Goal: Transaction & Acquisition: Purchase product/service

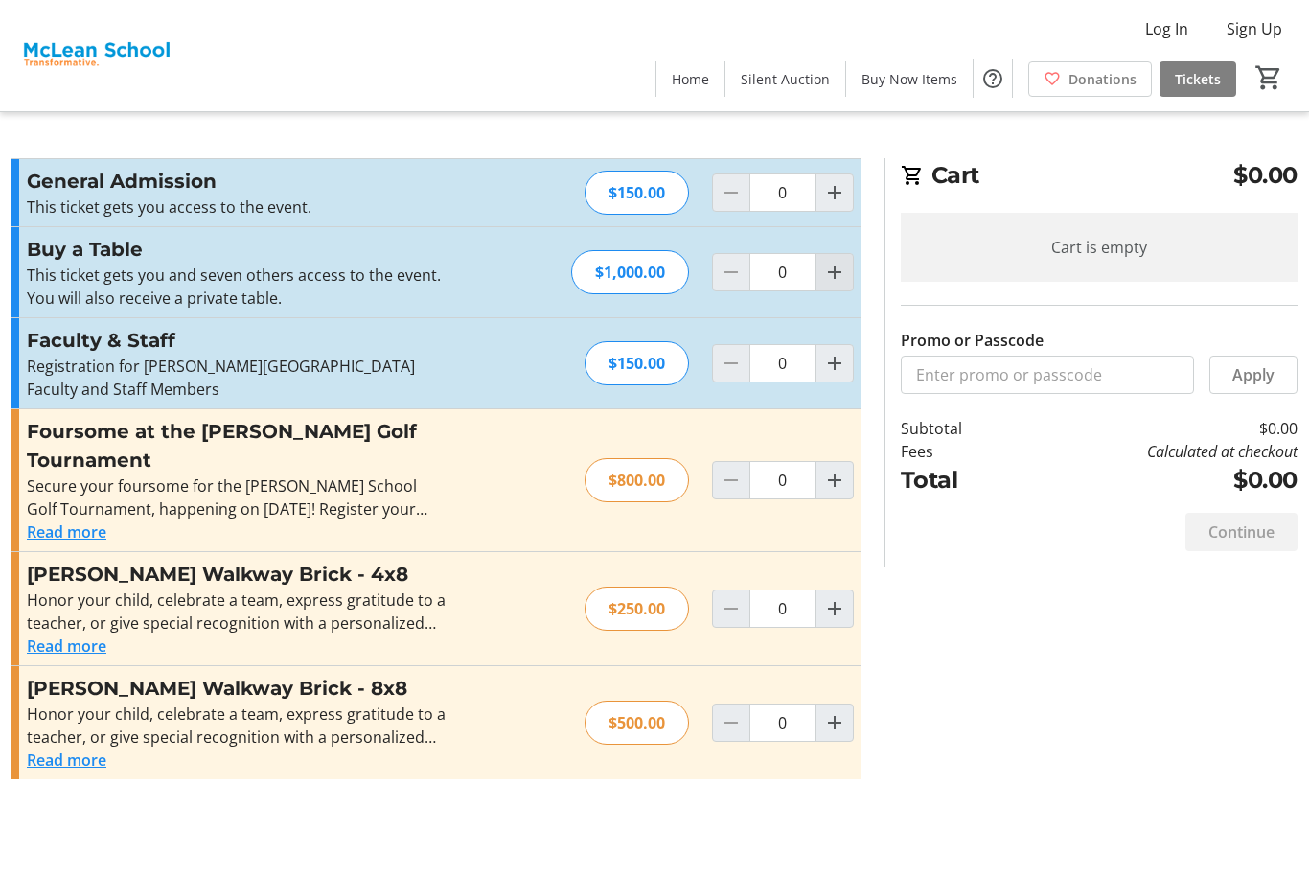
click at [843, 280] on mat-icon "Increment by one" at bounding box center [834, 272] width 23 height 23
type input "1"
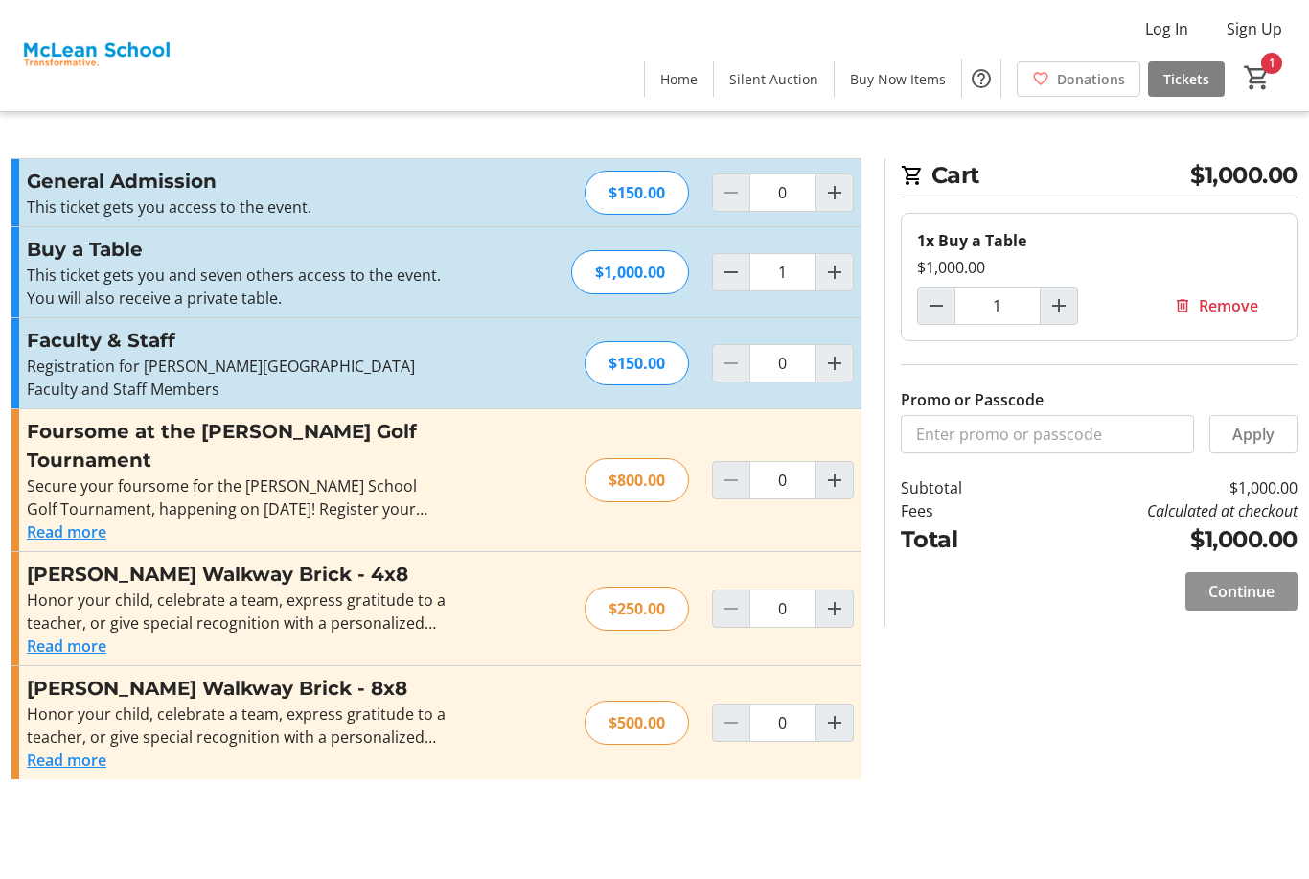
click at [1263, 599] on span "Continue" at bounding box center [1242, 591] width 66 height 23
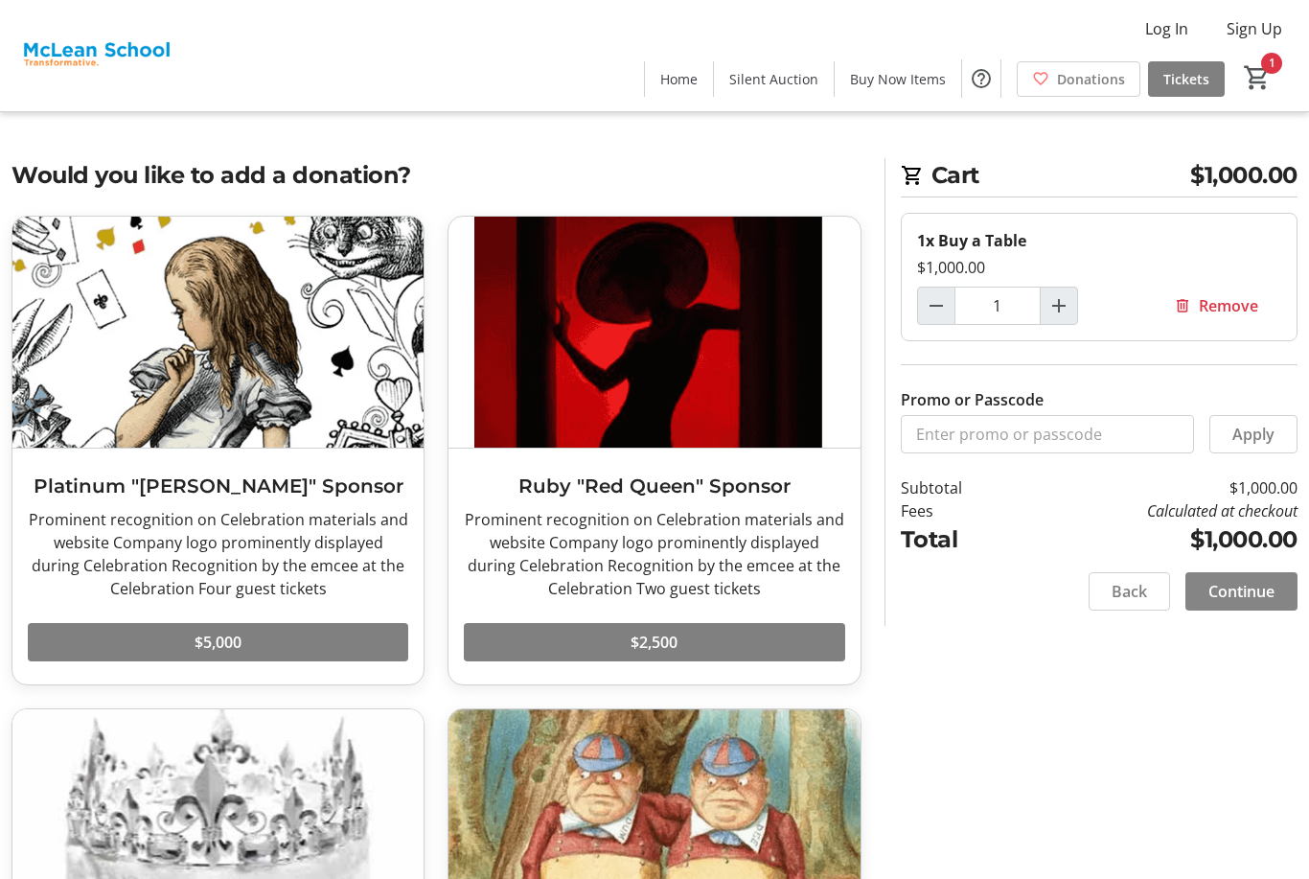
click at [1270, 611] on span at bounding box center [1242, 591] width 112 height 46
select select
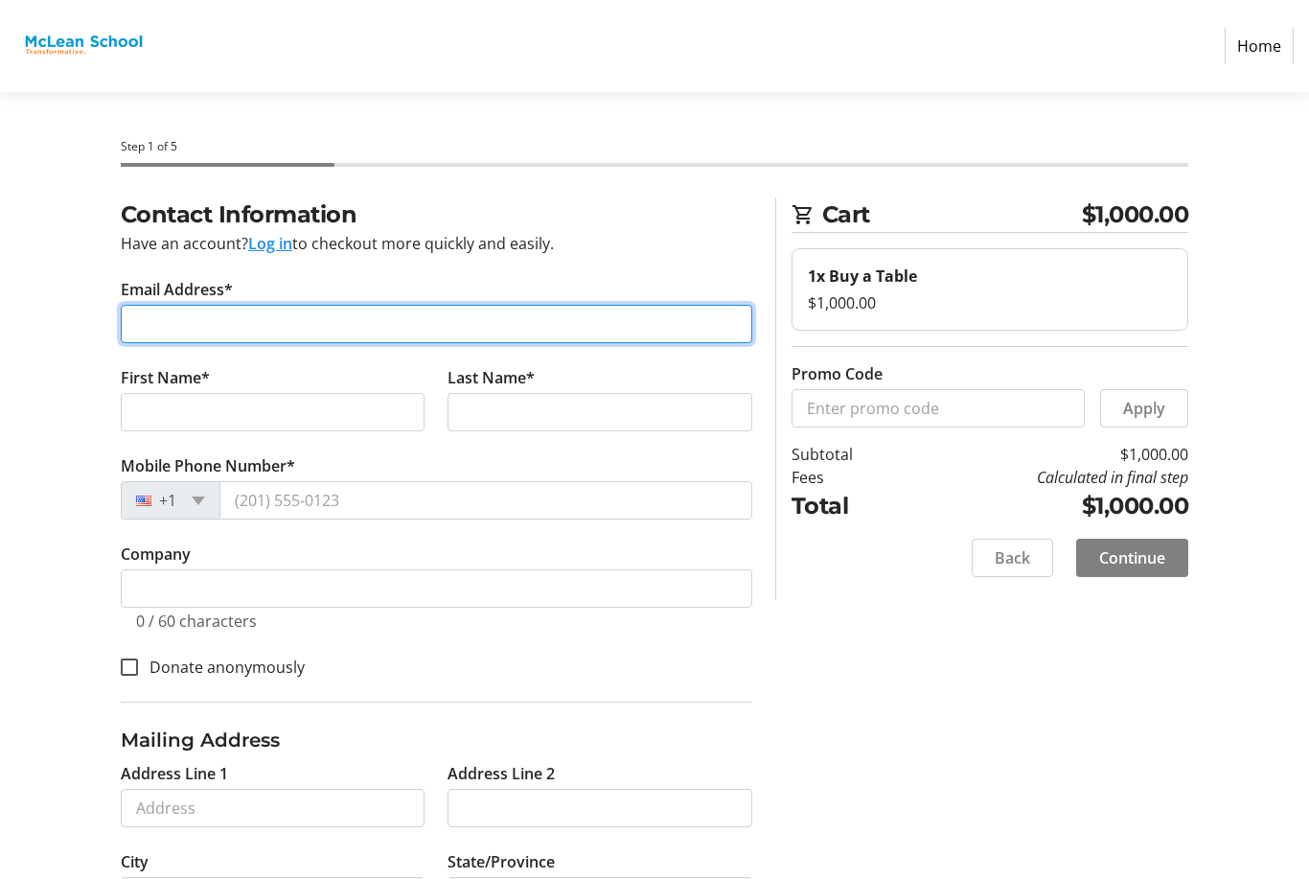
click at [193, 340] on input "Email Address*" at bounding box center [437, 324] width 632 height 38
type input "[EMAIL_ADDRESS][DOMAIN_NAME]"
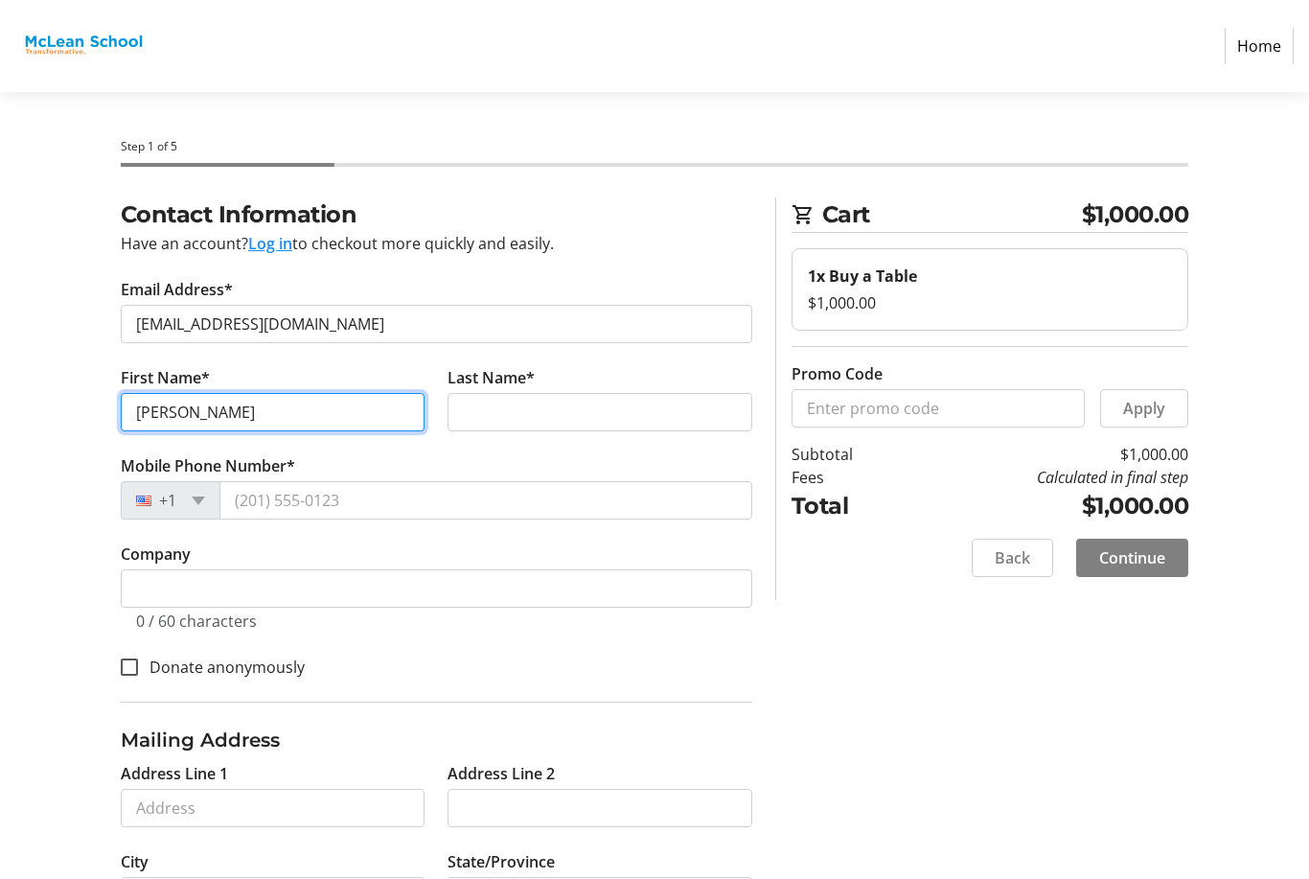
type input "[PERSON_NAME]"
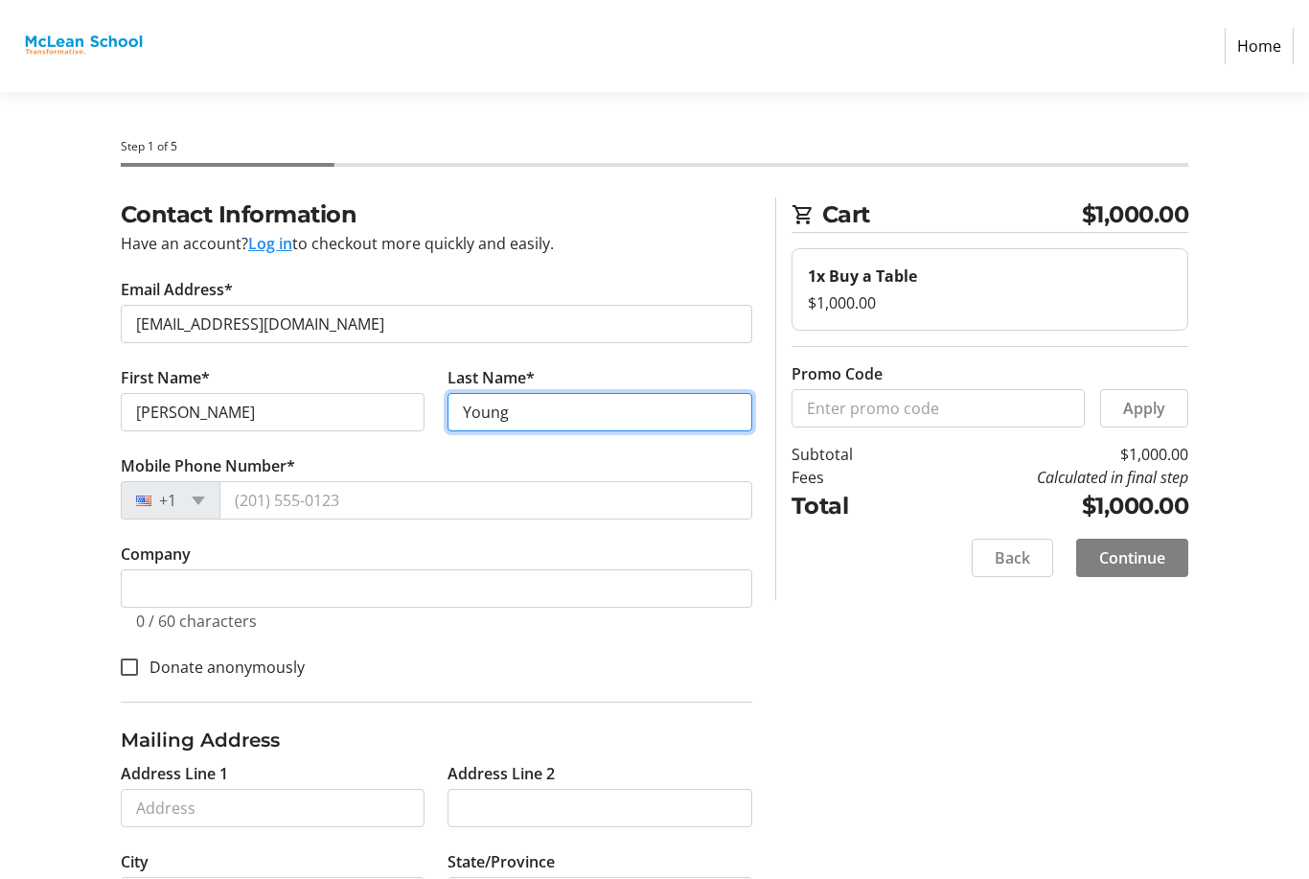
type input "Young"
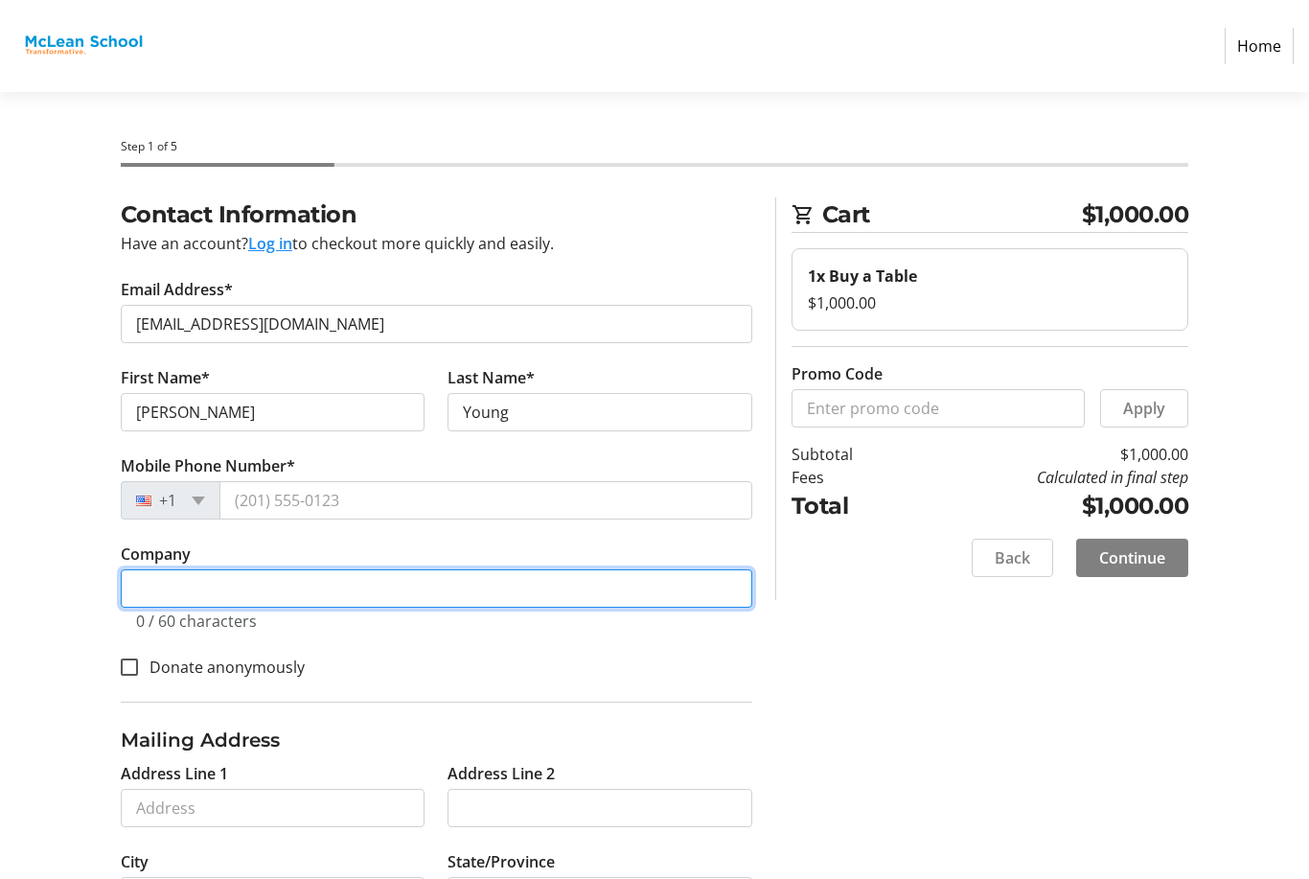
click at [471, 601] on input "Company" at bounding box center [437, 588] width 632 height 38
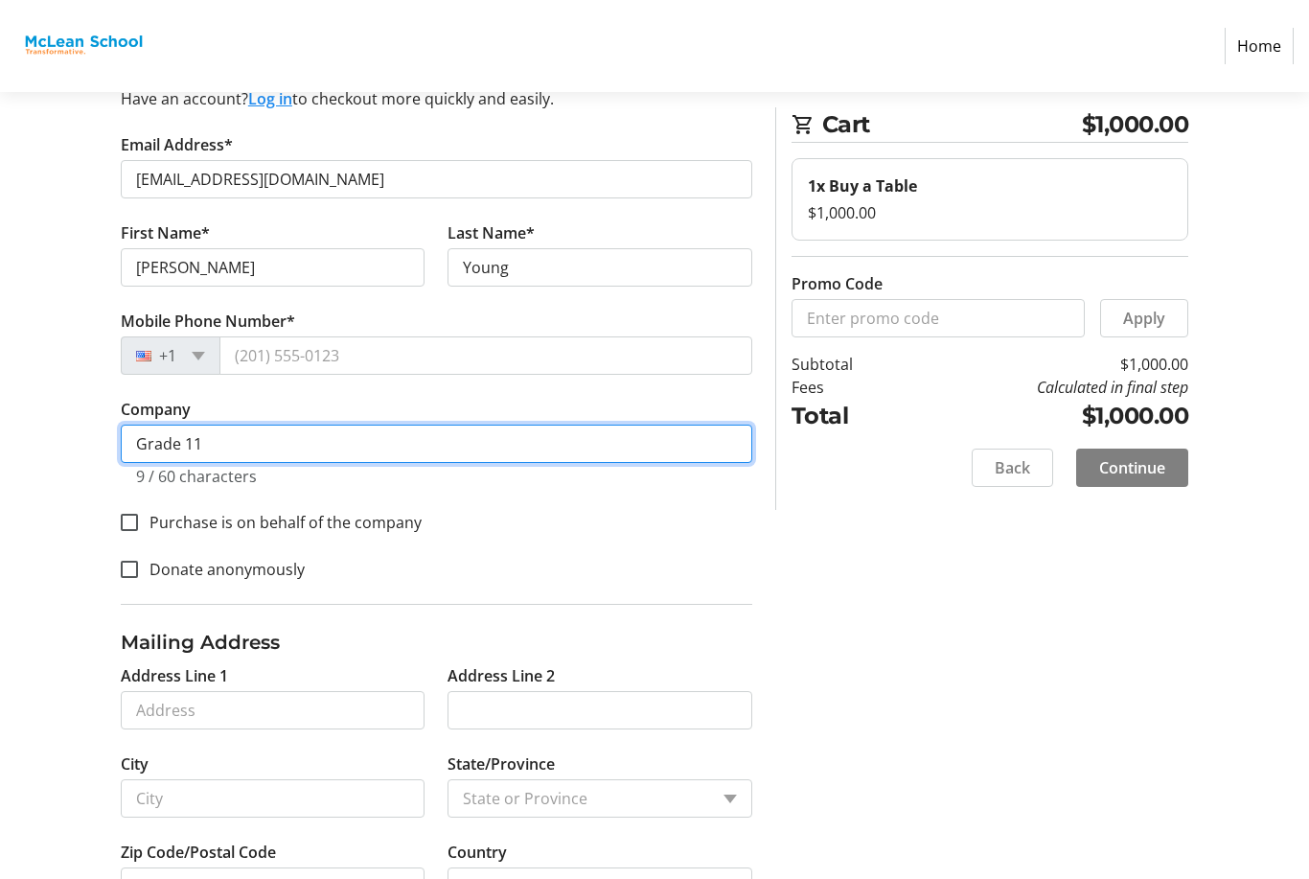
scroll to position [157, 0]
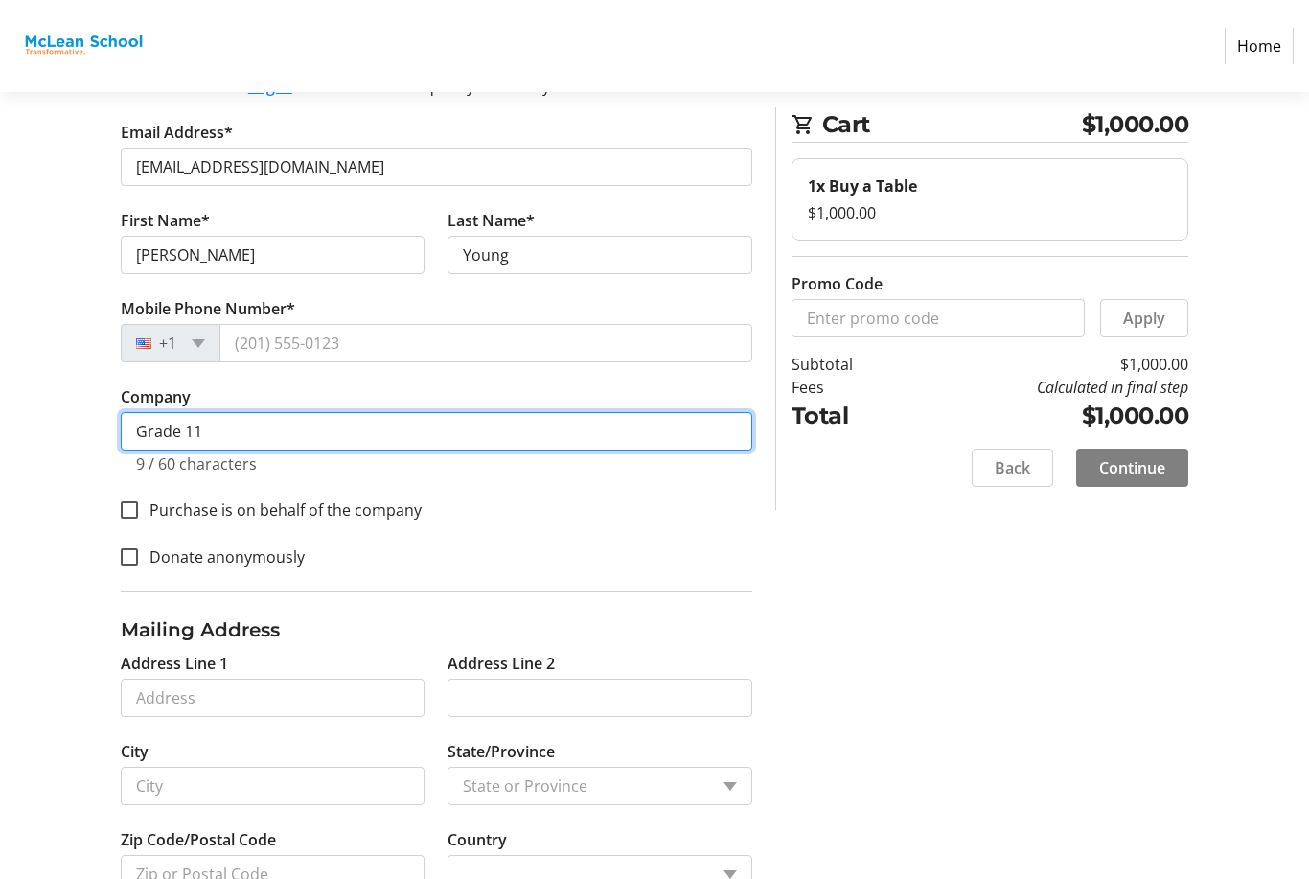
type input "Grade 11"
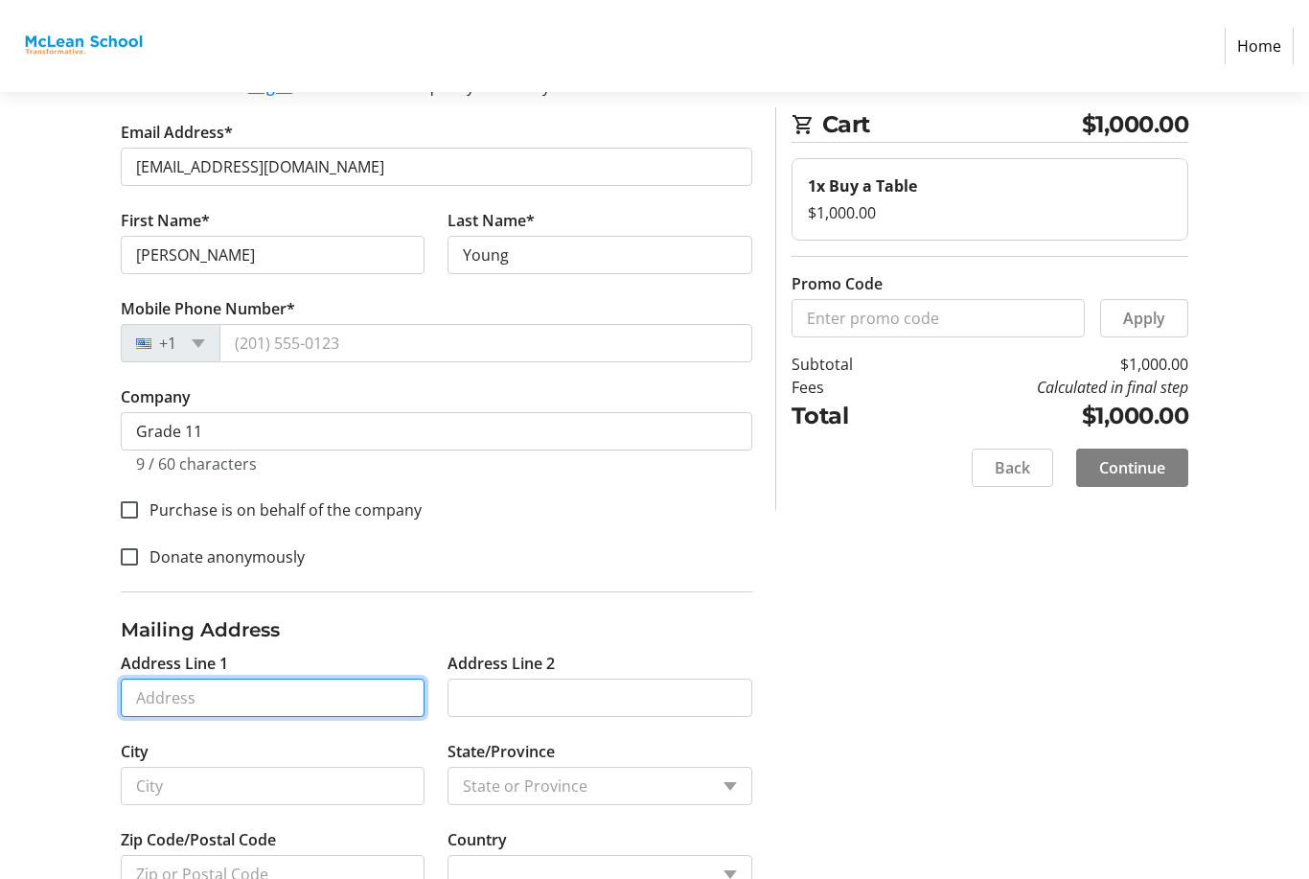
click at [141, 689] on input "Address Line 1" at bounding box center [273, 698] width 305 height 38
type input "[STREET_ADDRESS]"
type input "[US_STATE]"
select select
type input "20008"
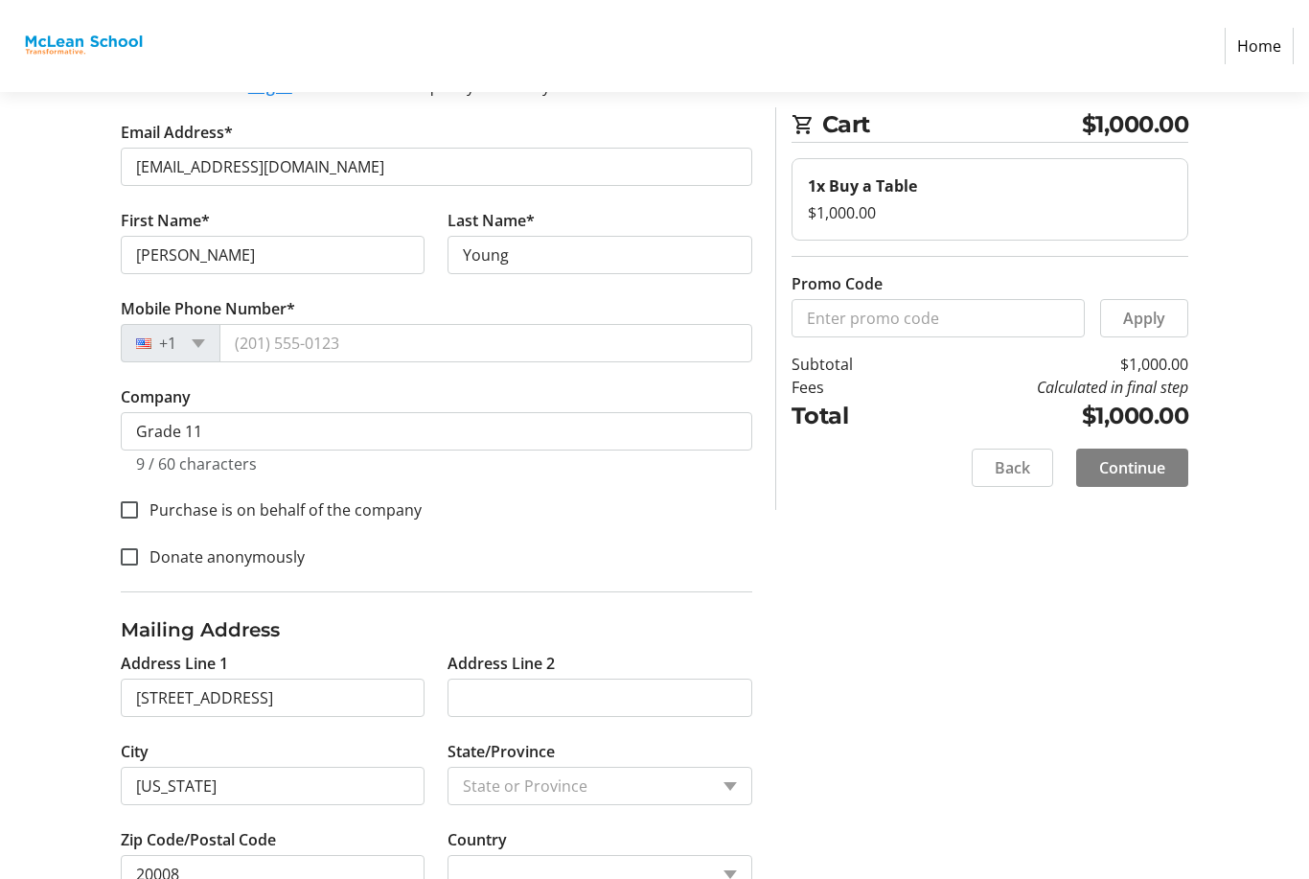
select select "US"
select select "DC"
click at [1147, 486] on span at bounding box center [1132, 468] width 112 height 46
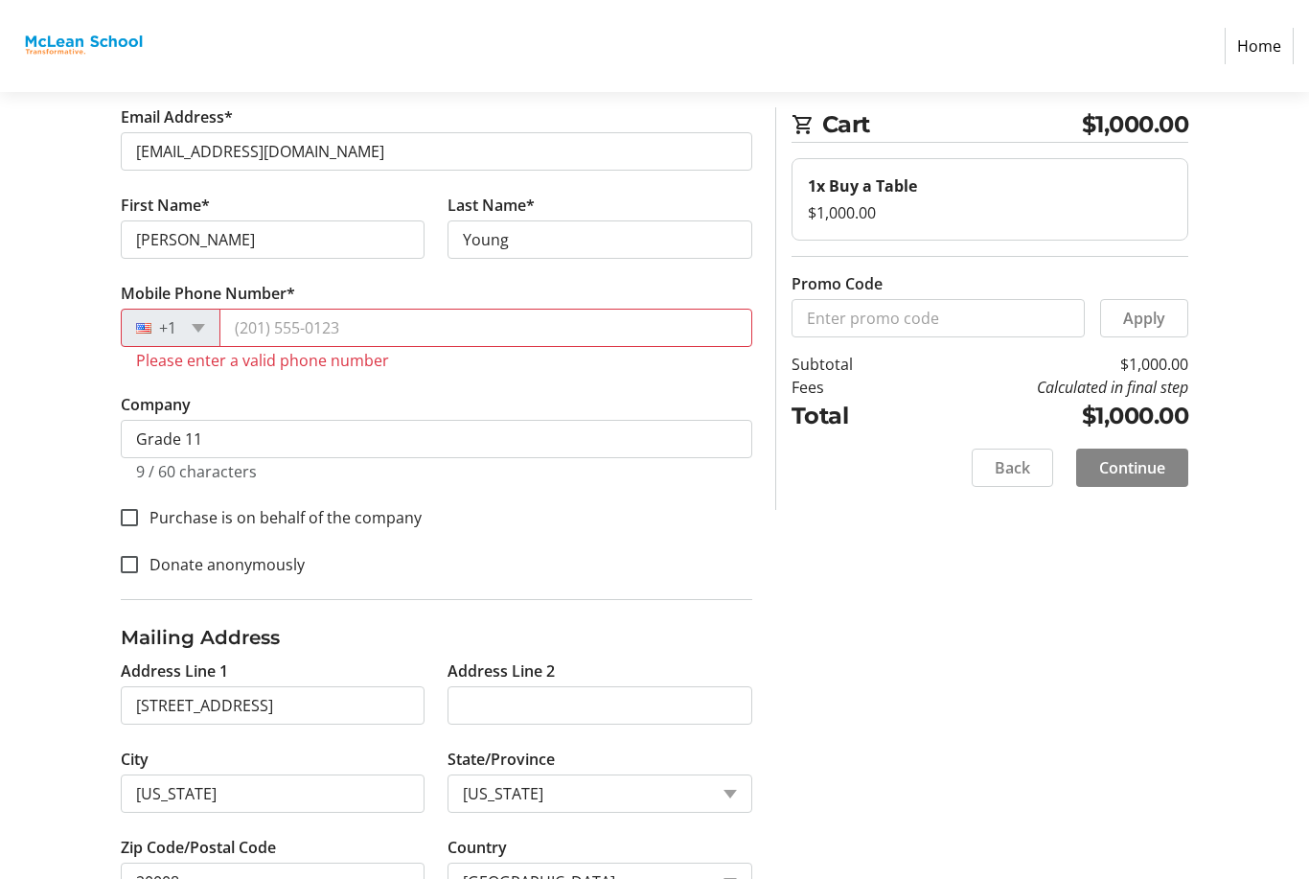
scroll to position [179, 0]
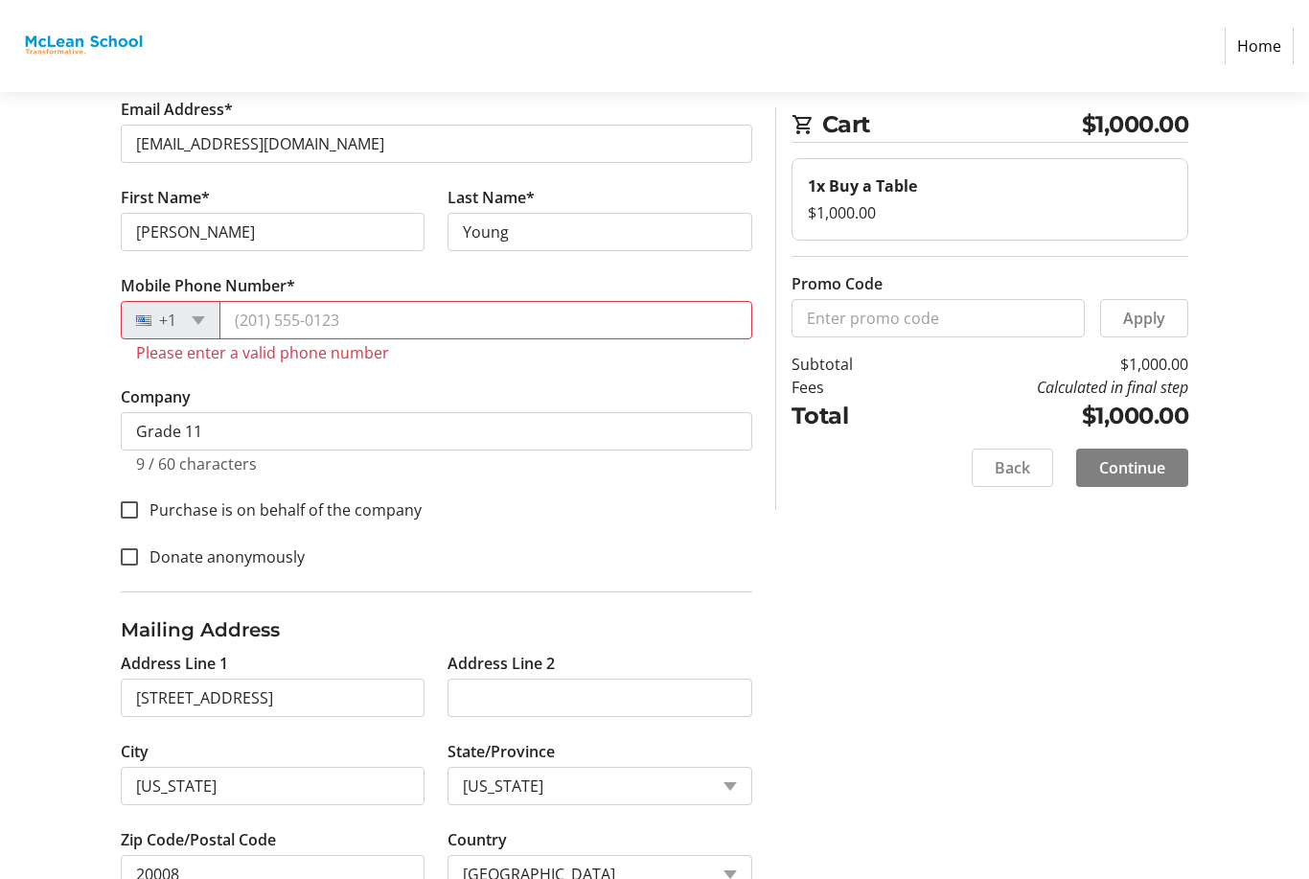
click at [1179, 502] on section "Cart $1,000.00 1x Buy a Table $1,000.00 Promo Code Apply Subtotal $1,000.00 Fee…" at bounding box center [990, 308] width 397 height 403
click at [737, 318] on input "Mobile Phone Number*" at bounding box center [485, 320] width 533 height 38
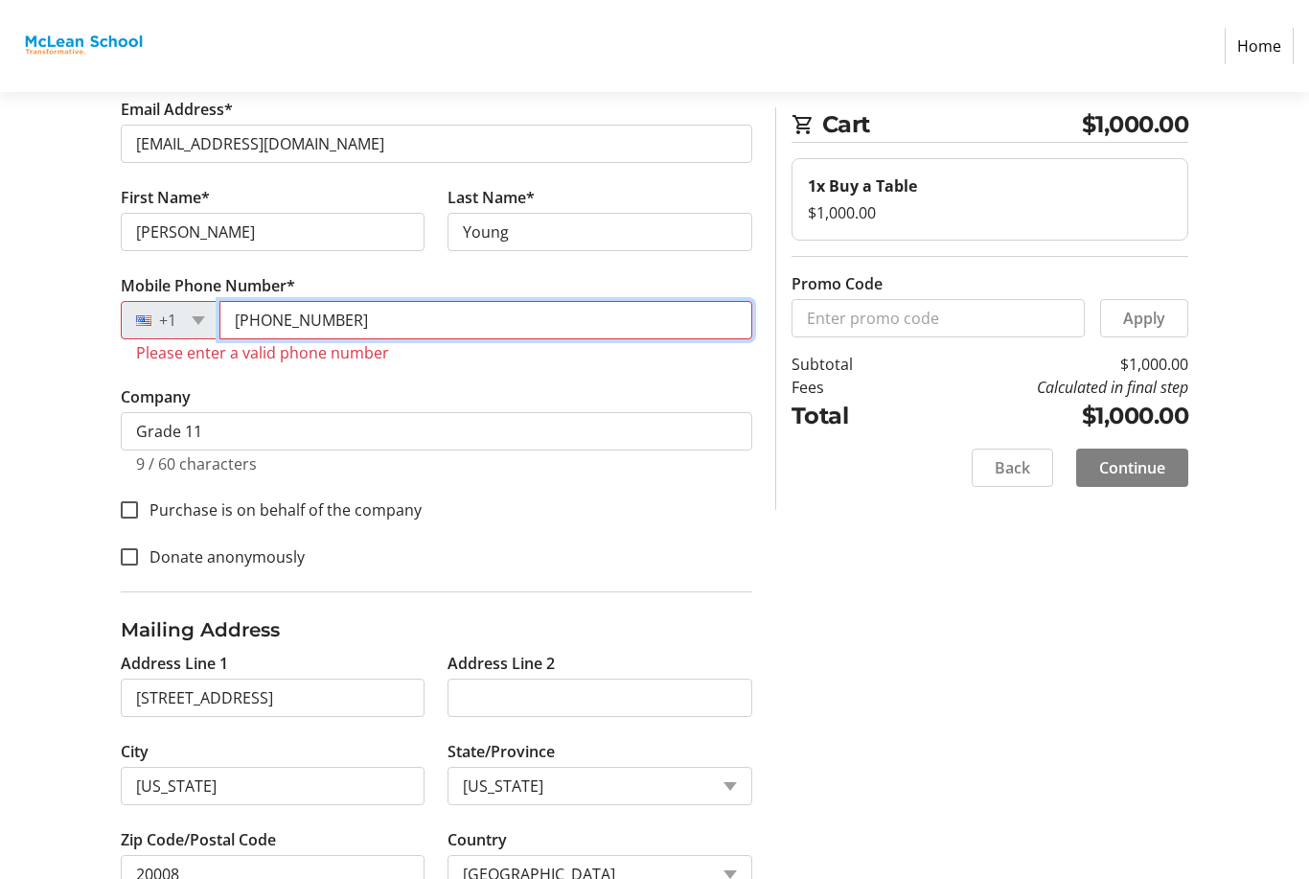
scroll to position [157, 0]
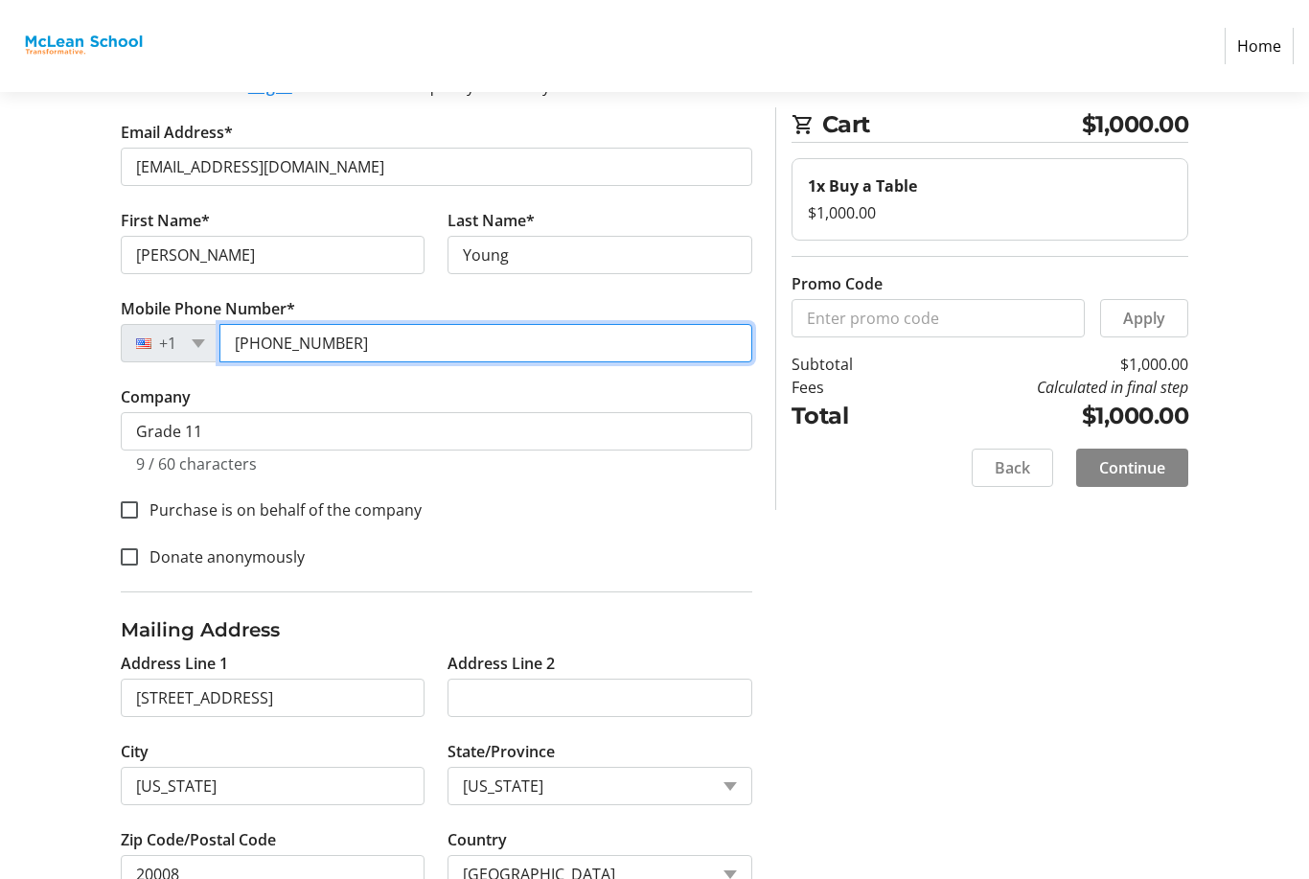
type input "[PHONE_NUMBER]"
click at [1182, 466] on span at bounding box center [1132, 468] width 112 height 46
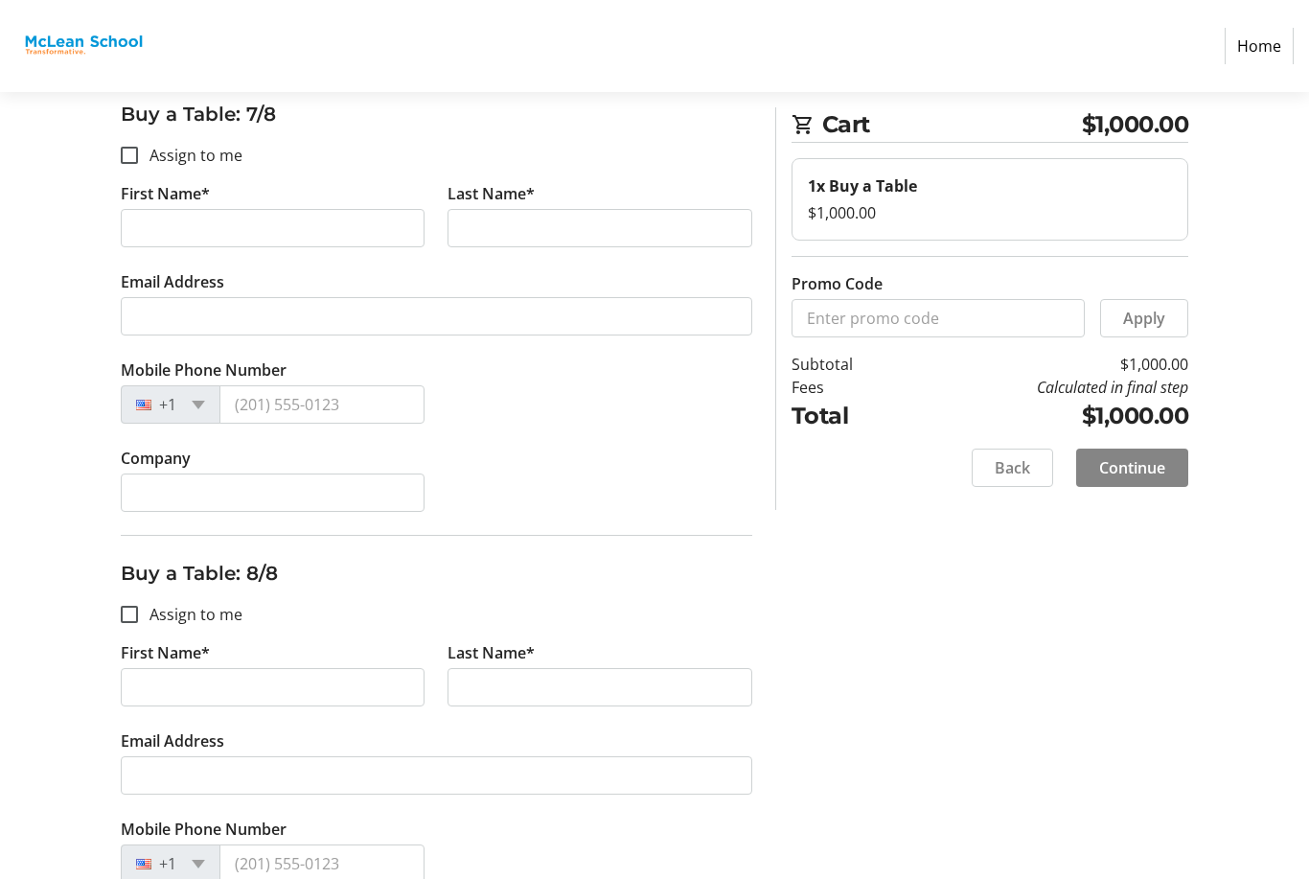
scroll to position [3103, 0]
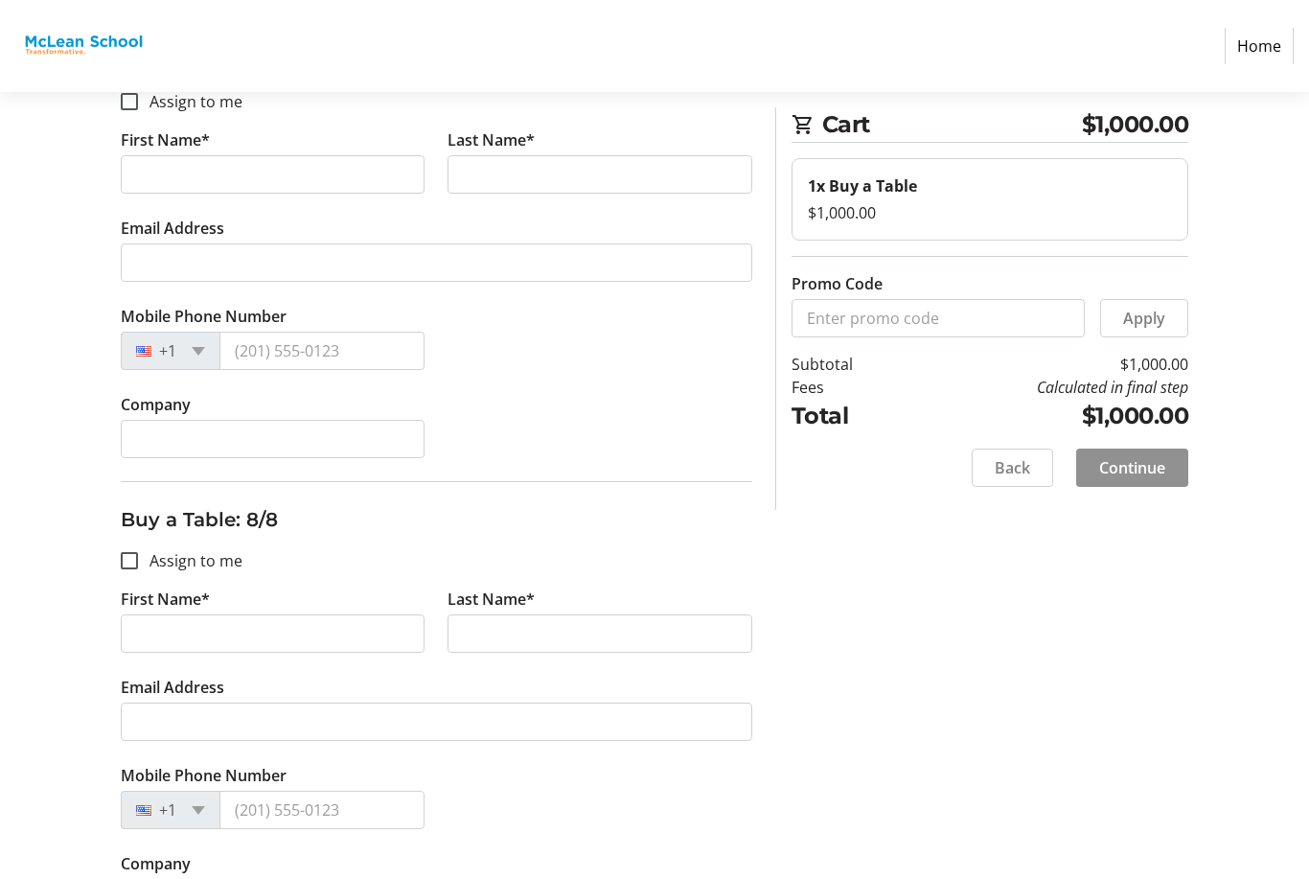
click at [1164, 469] on span "Continue" at bounding box center [1132, 467] width 66 height 23
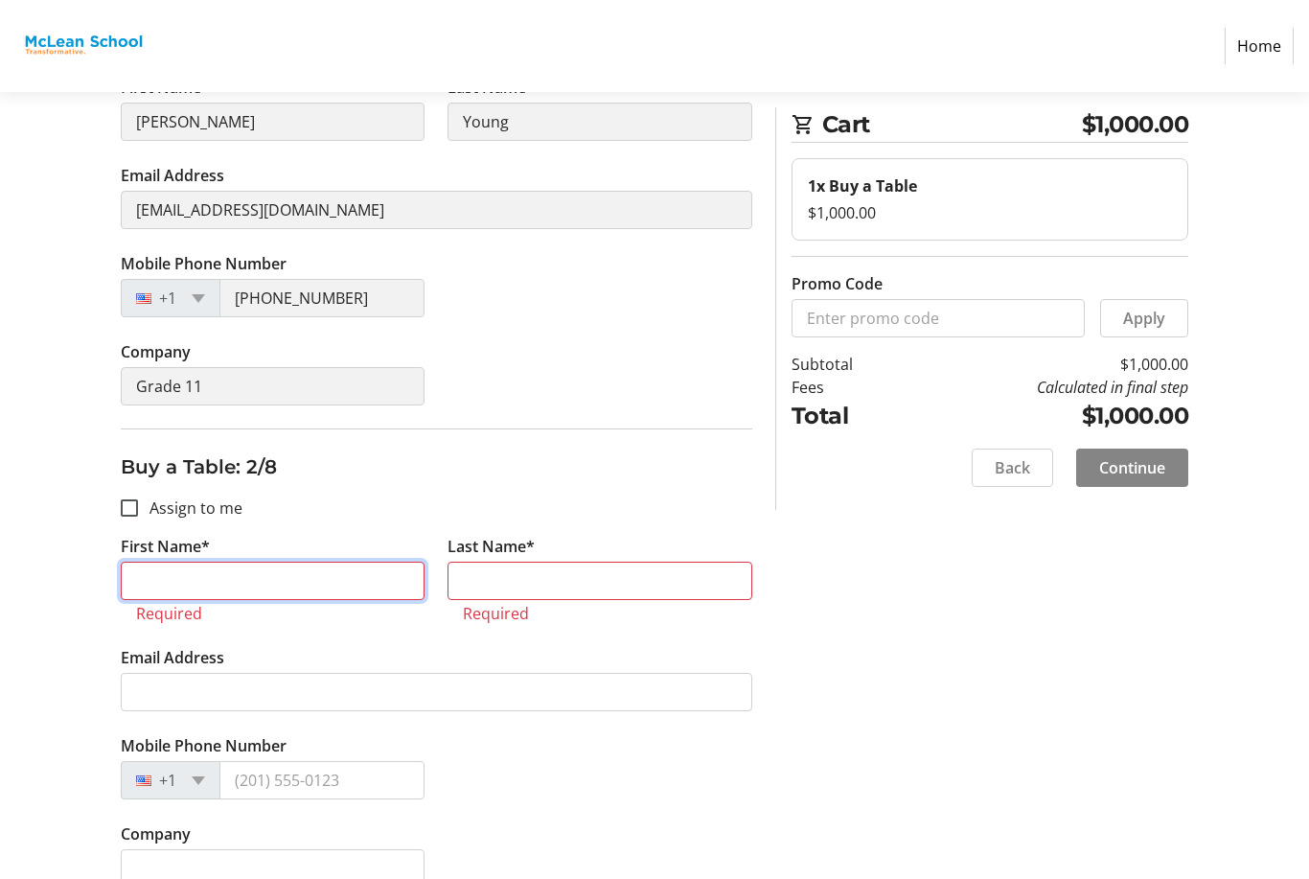
scroll to position [358, 0]
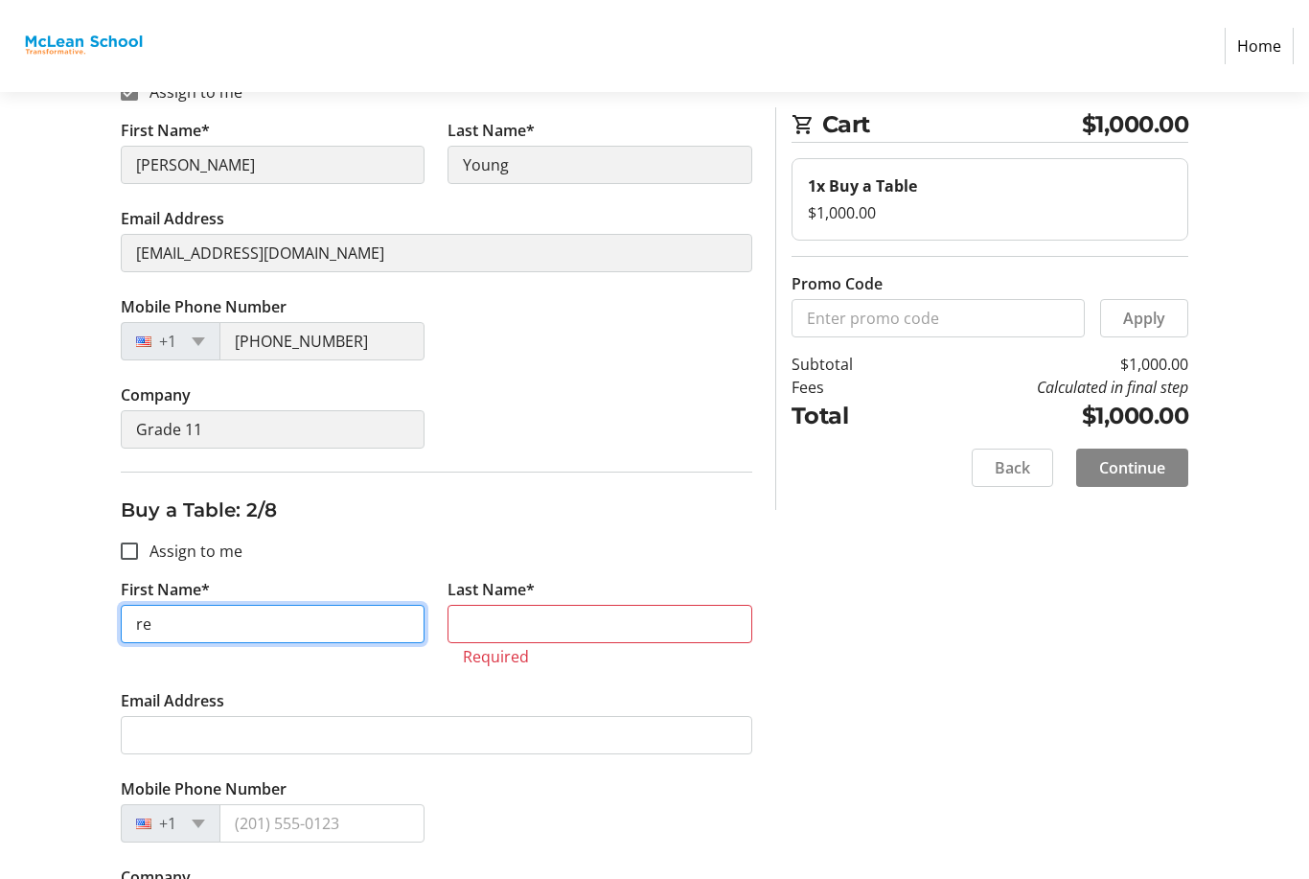
type input "r"
type input "[PERSON_NAME]"
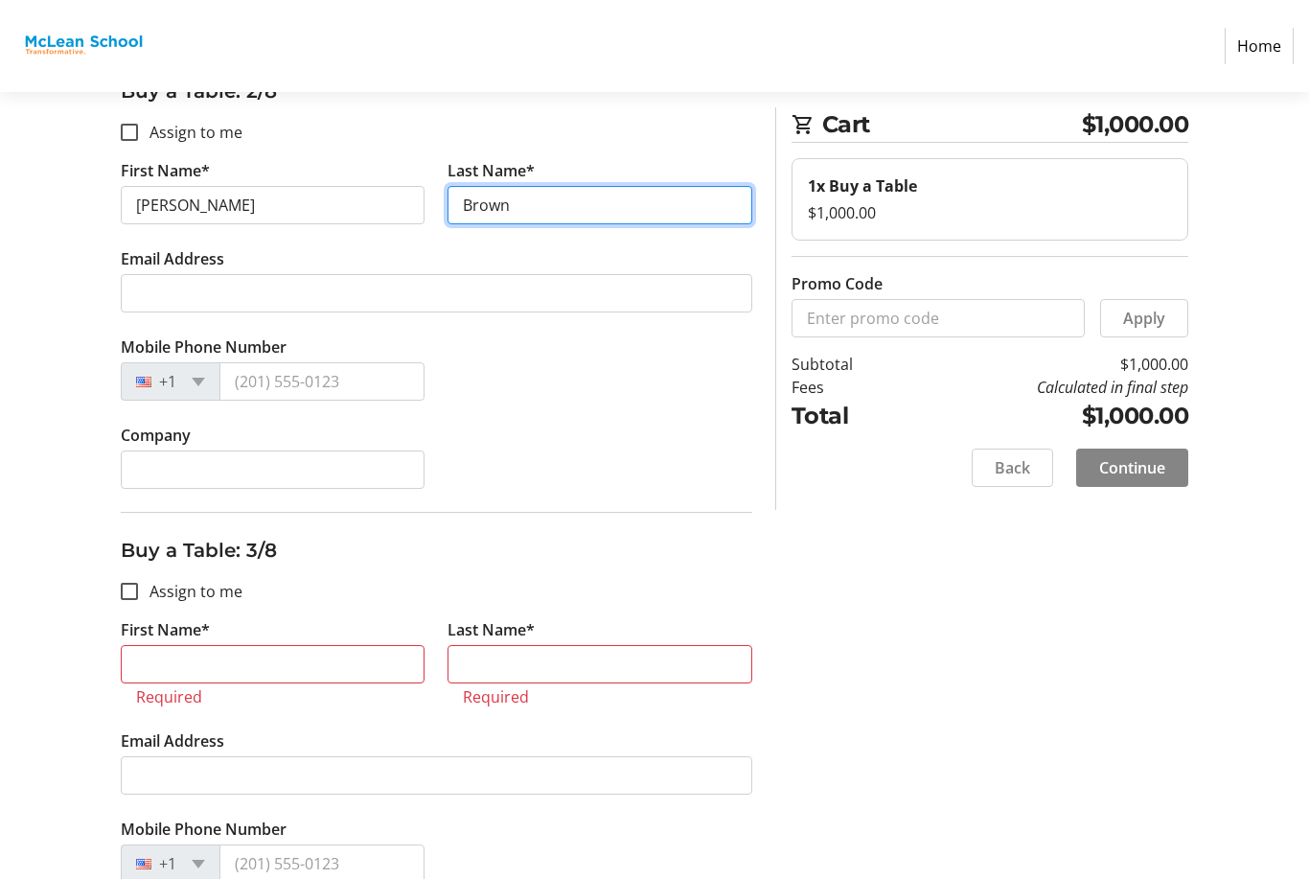
scroll to position [804, 0]
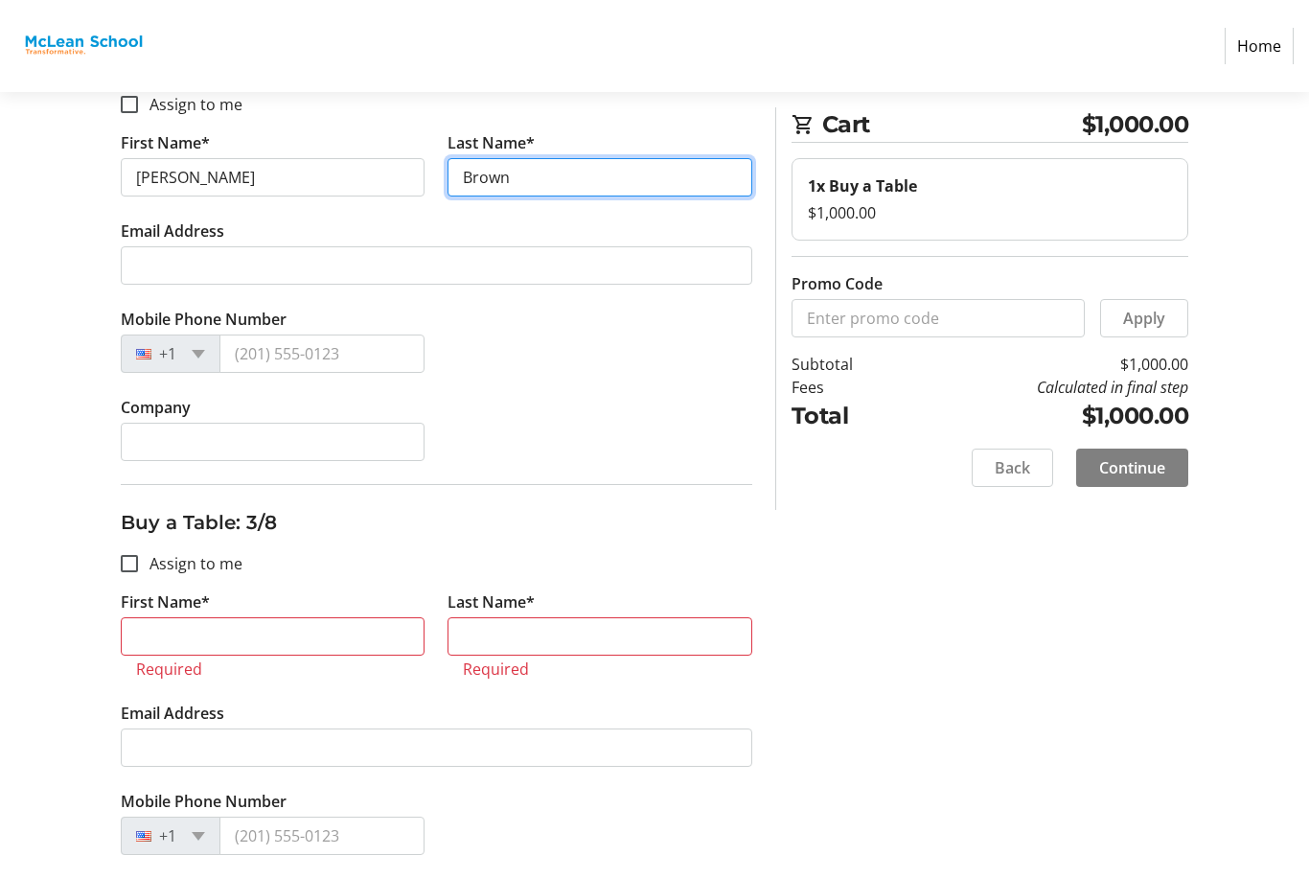
type input "Brown"
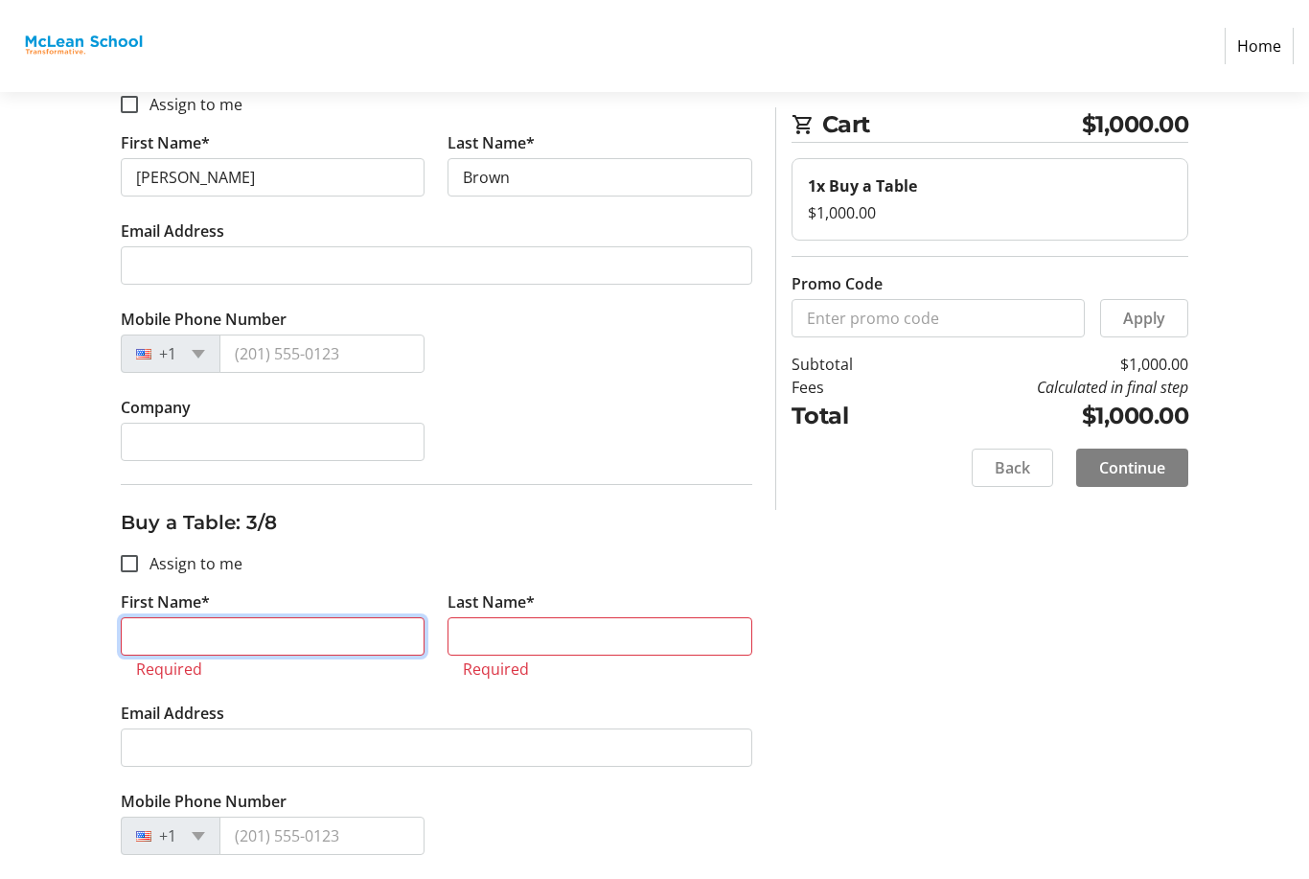
click at [390, 633] on input "First Name*" at bounding box center [273, 636] width 305 height 38
type input "n"
type input "[PERSON_NAME]"
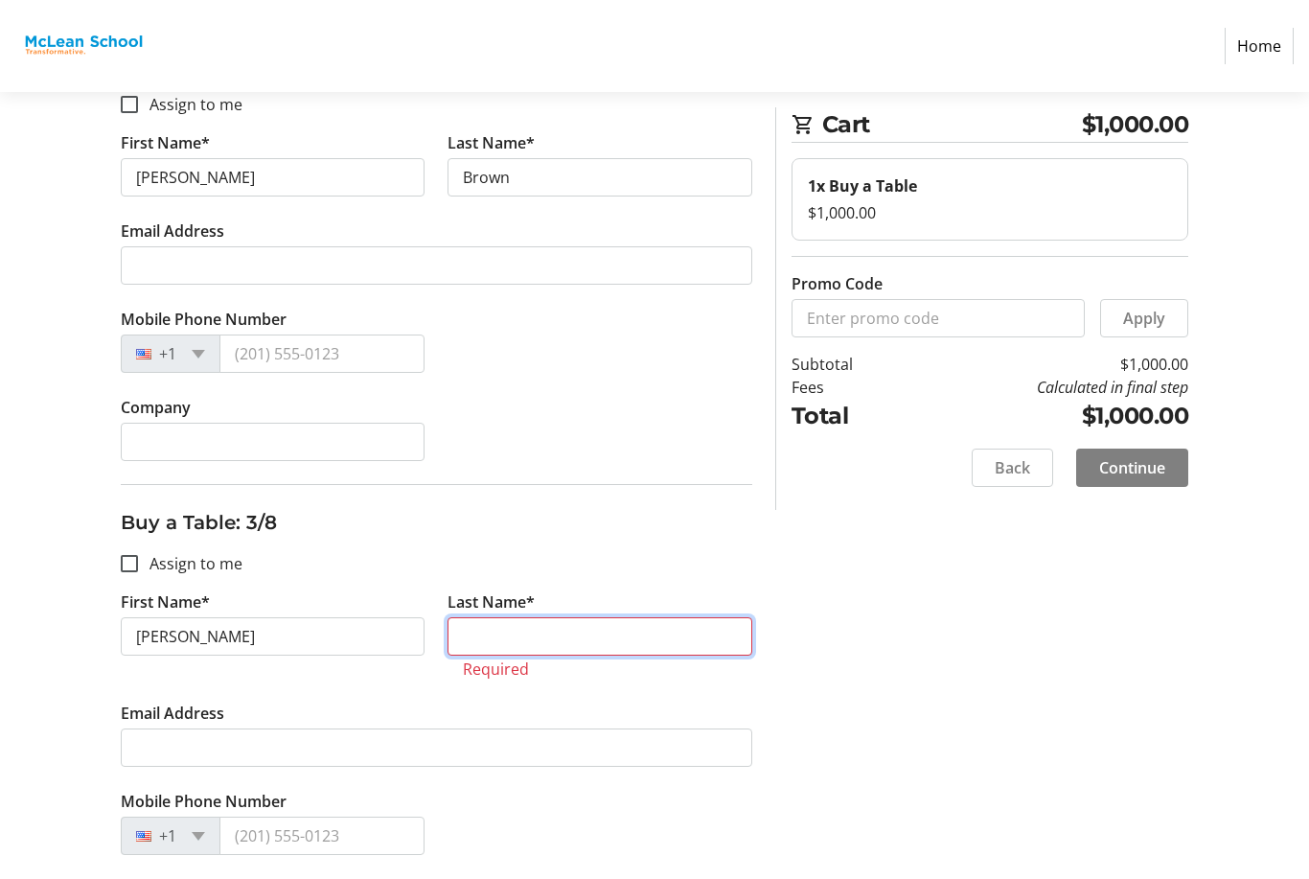
click at [620, 634] on input "Last Name*" at bounding box center [600, 636] width 305 height 38
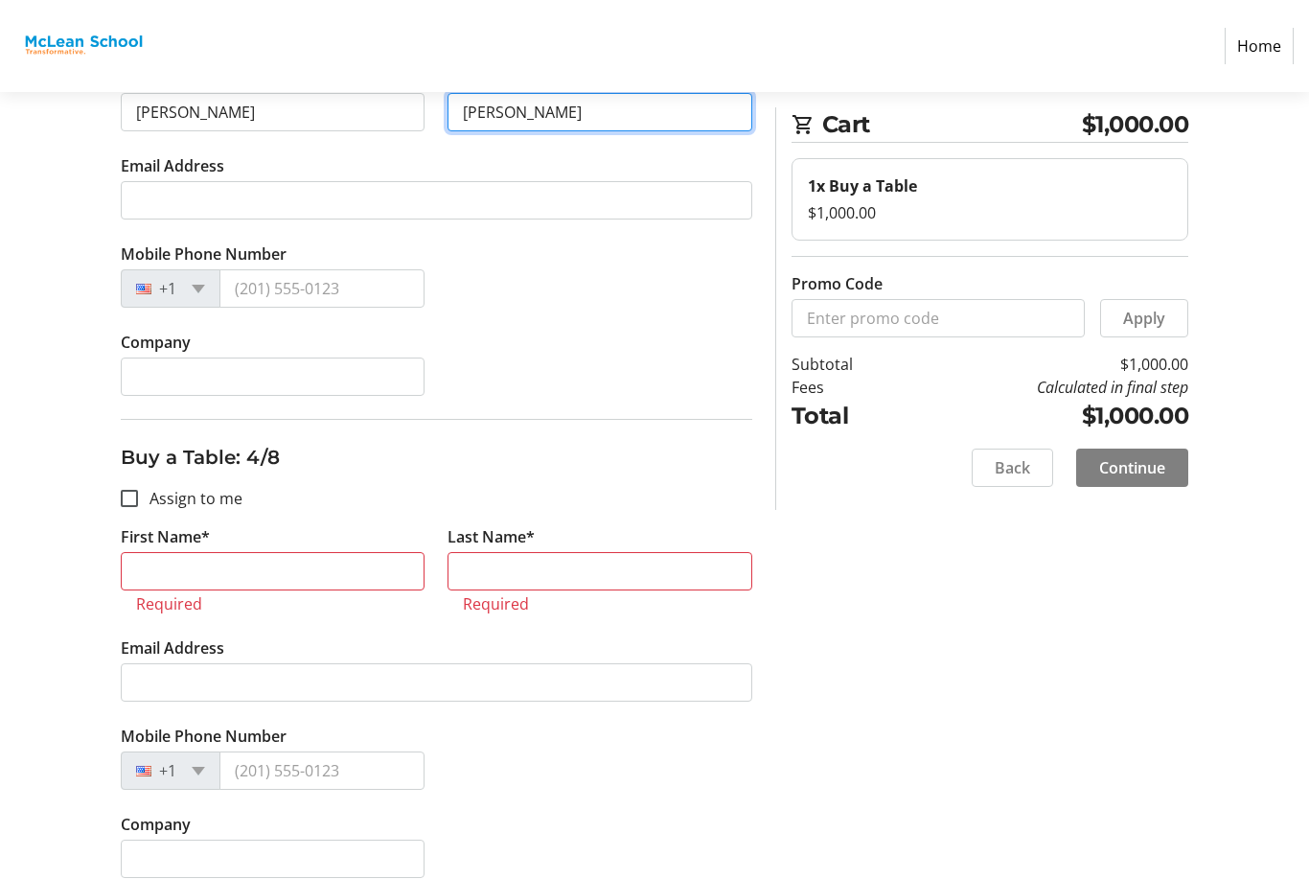
type input "[PERSON_NAME]"
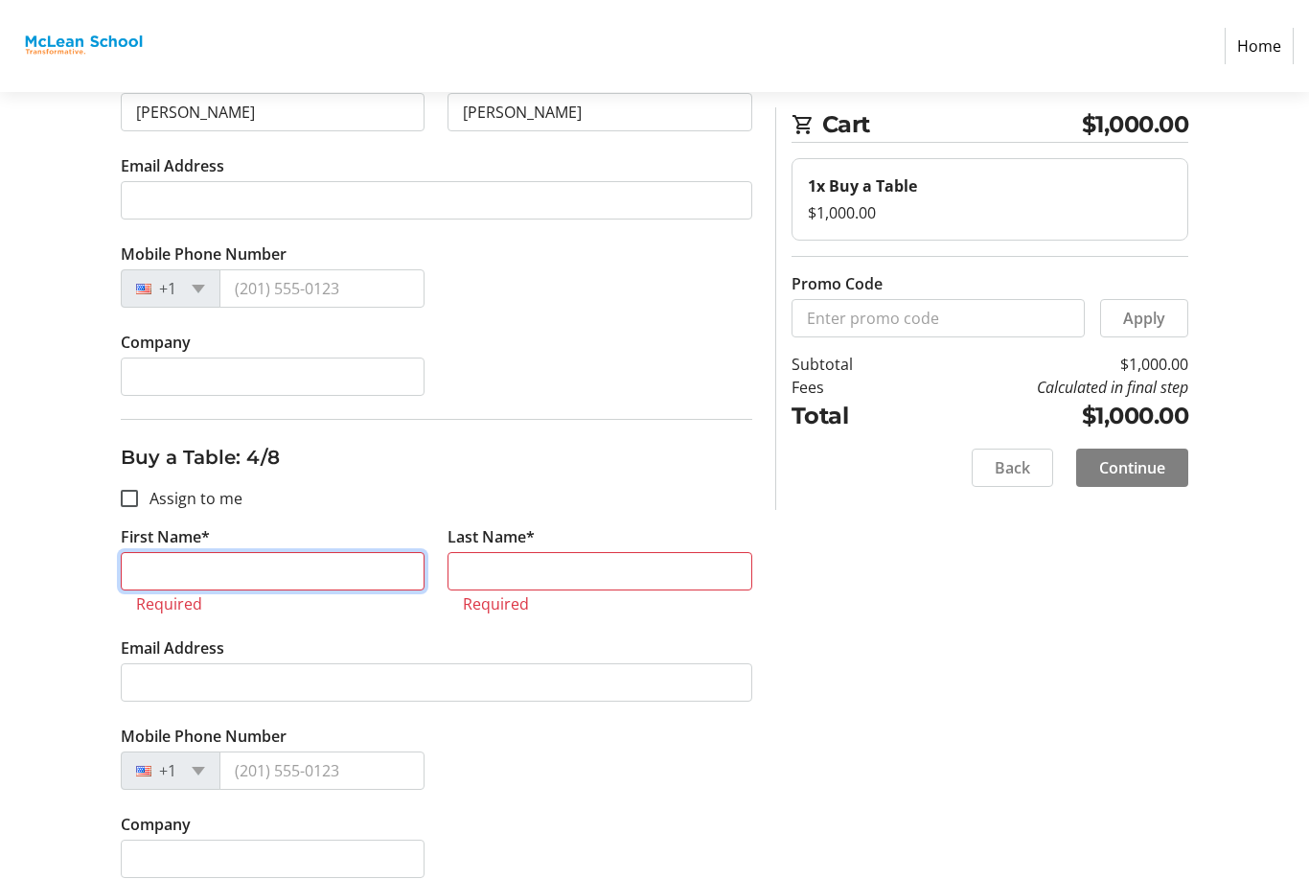
click at [398, 586] on input "First Name*" at bounding box center [273, 572] width 305 height 38
type input "[PERSON_NAME]"
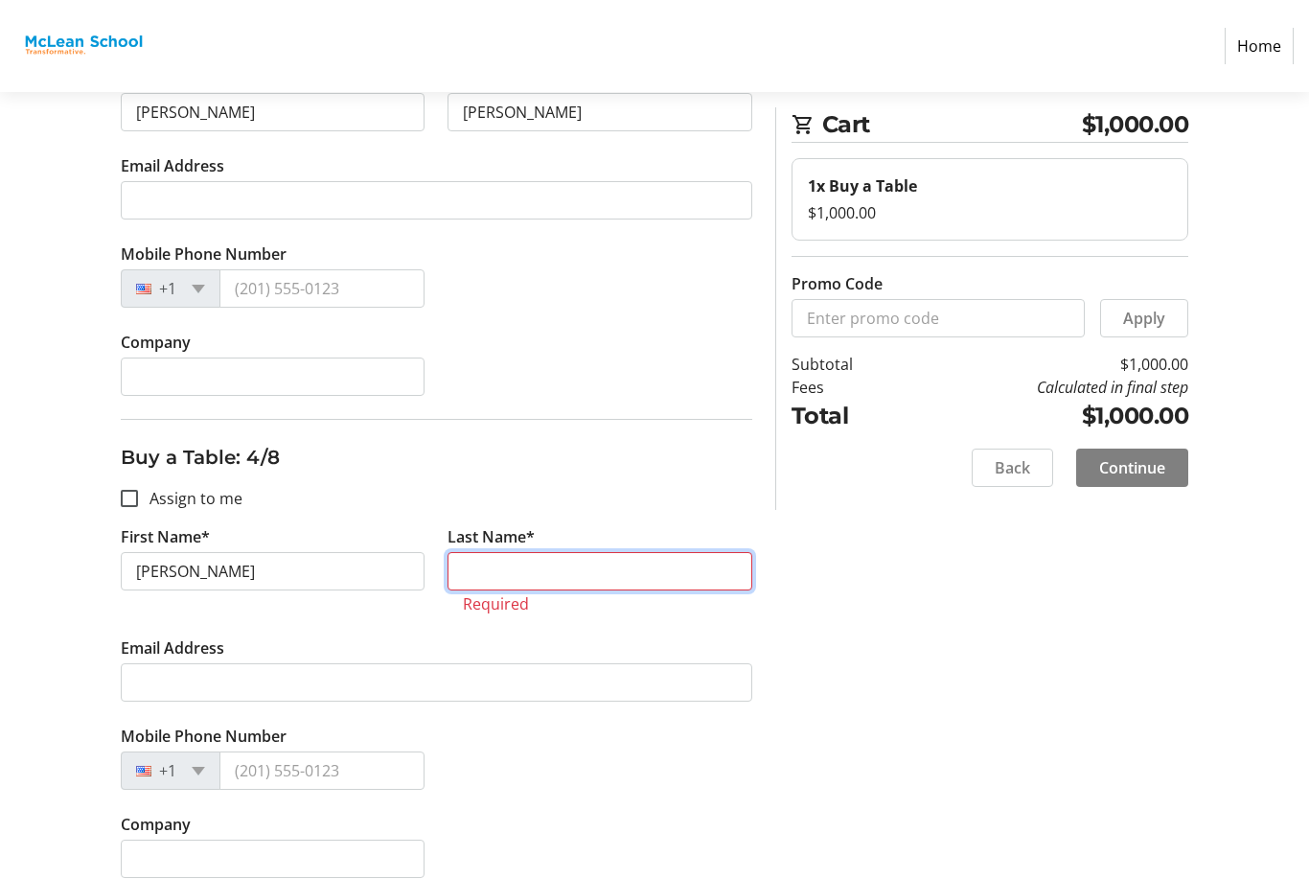
click at [674, 582] on input "Last Name*" at bounding box center [600, 571] width 305 height 38
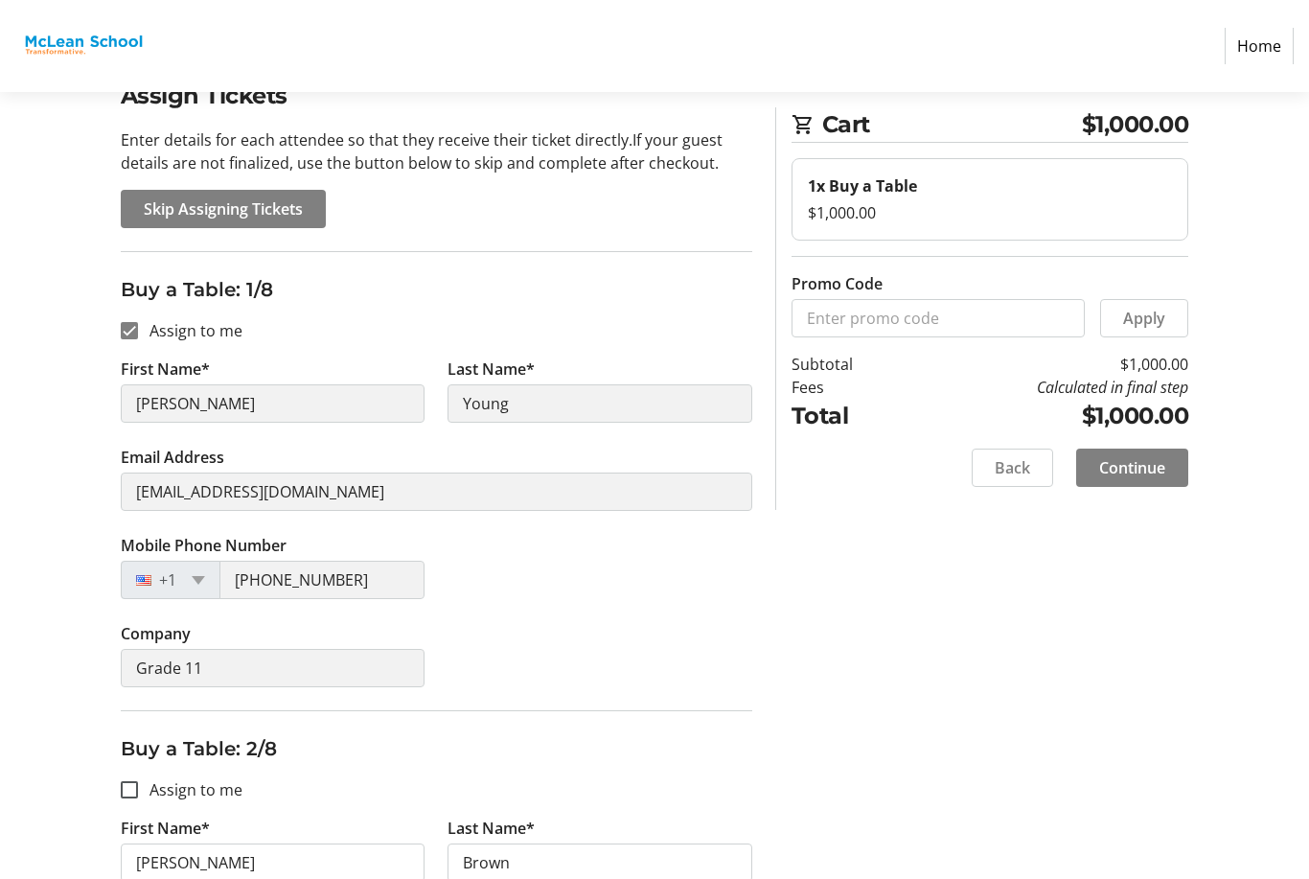
scroll to position [0, 0]
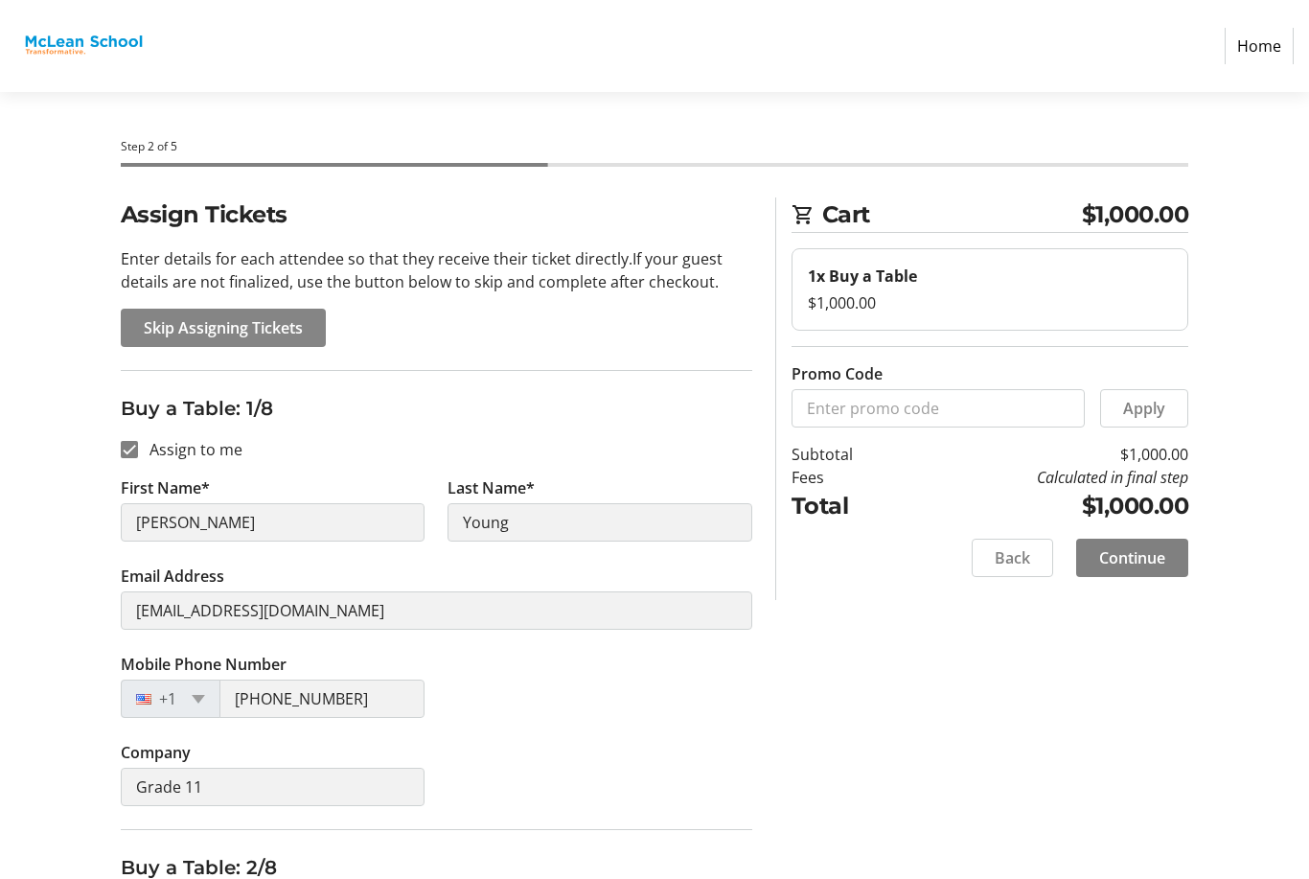
type input "[PERSON_NAME]"
click at [188, 341] on span at bounding box center [223, 328] width 205 height 46
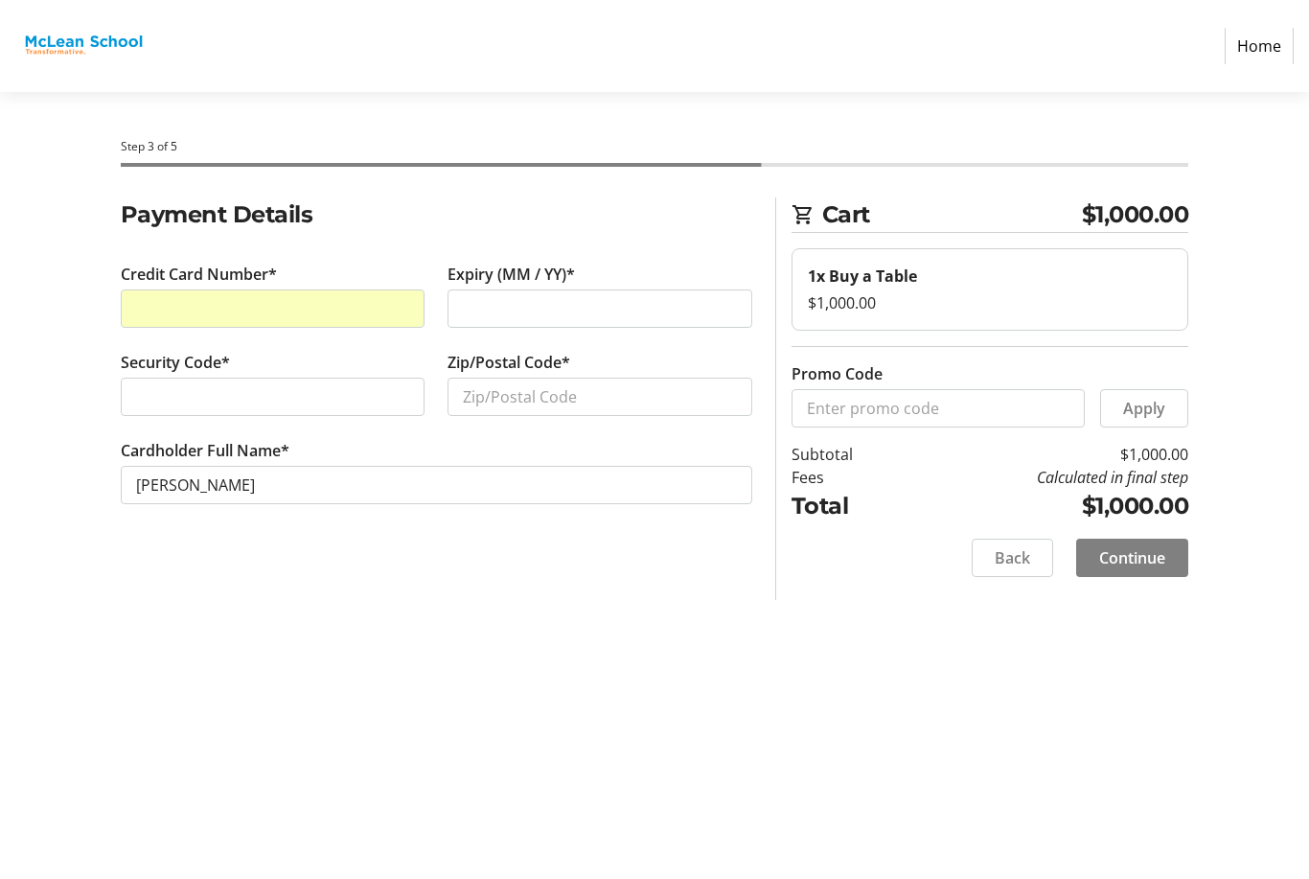
click at [716, 339] on div "Expiry (MM / YY)*" at bounding box center [600, 307] width 328 height 88
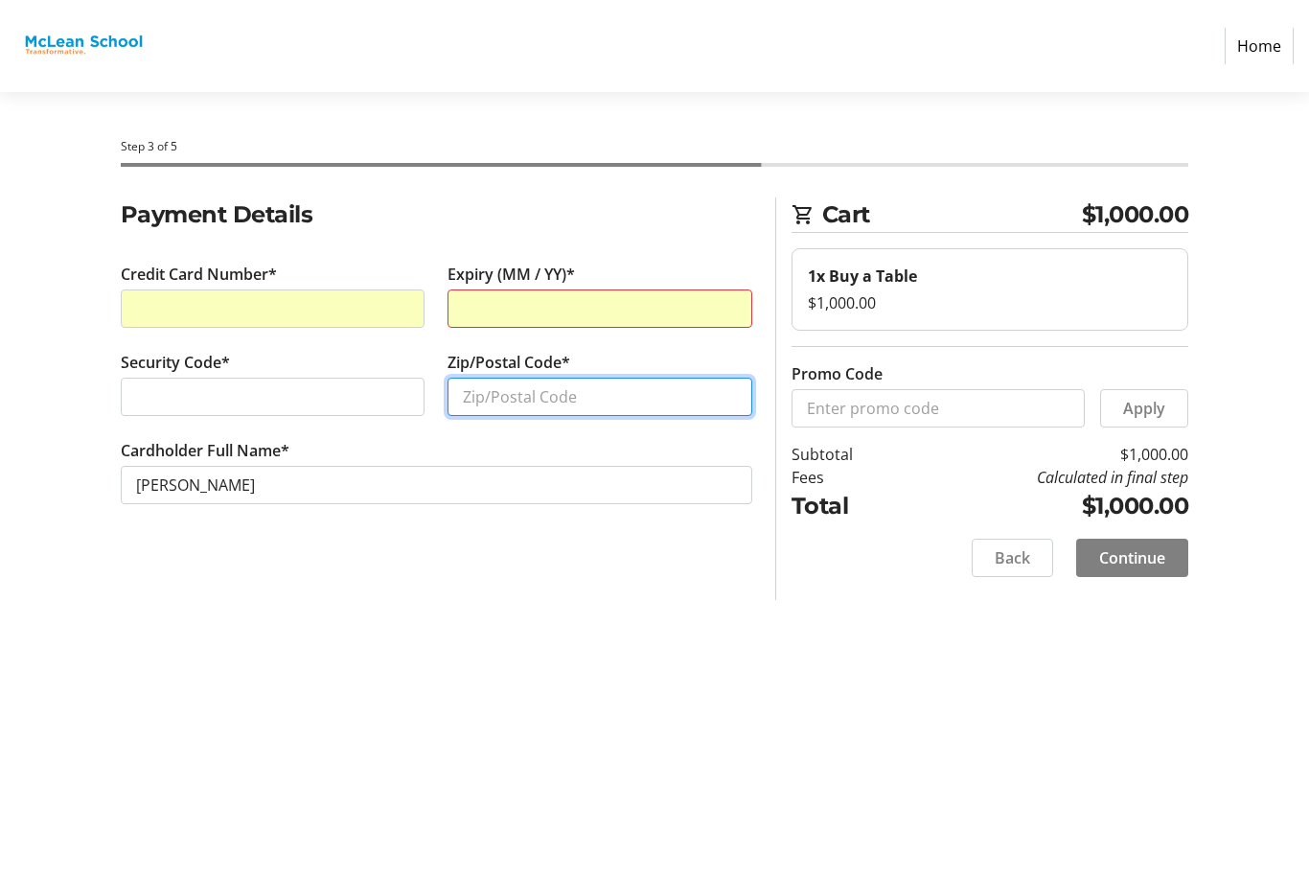
click at [724, 399] on input "Zip/Postal Code*" at bounding box center [600, 397] width 305 height 38
type input "20008"
click at [169, 379] on div at bounding box center [273, 397] width 305 height 38
click at [694, 326] on div at bounding box center [600, 308] width 305 height 38
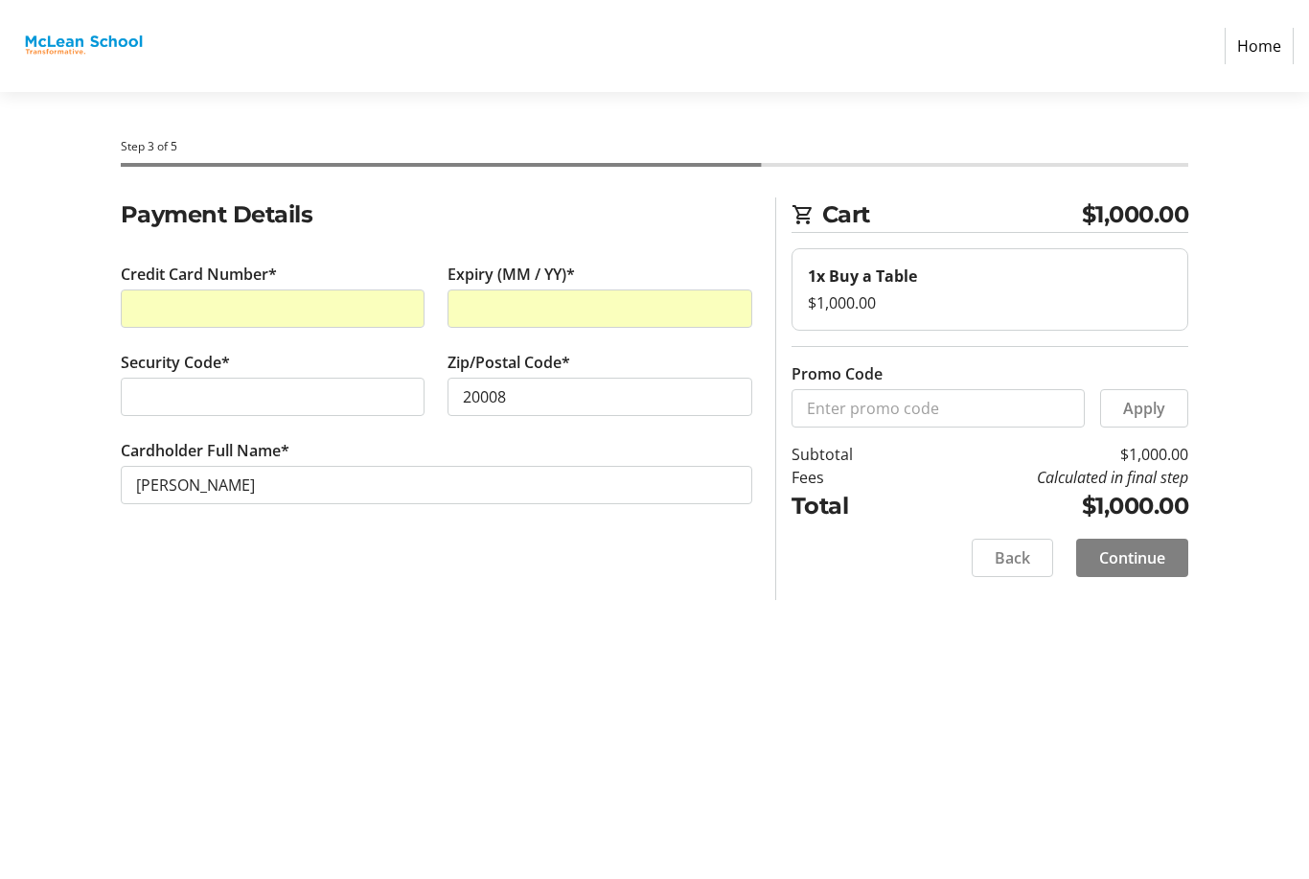
click at [379, 411] on div at bounding box center [273, 397] width 305 height 38
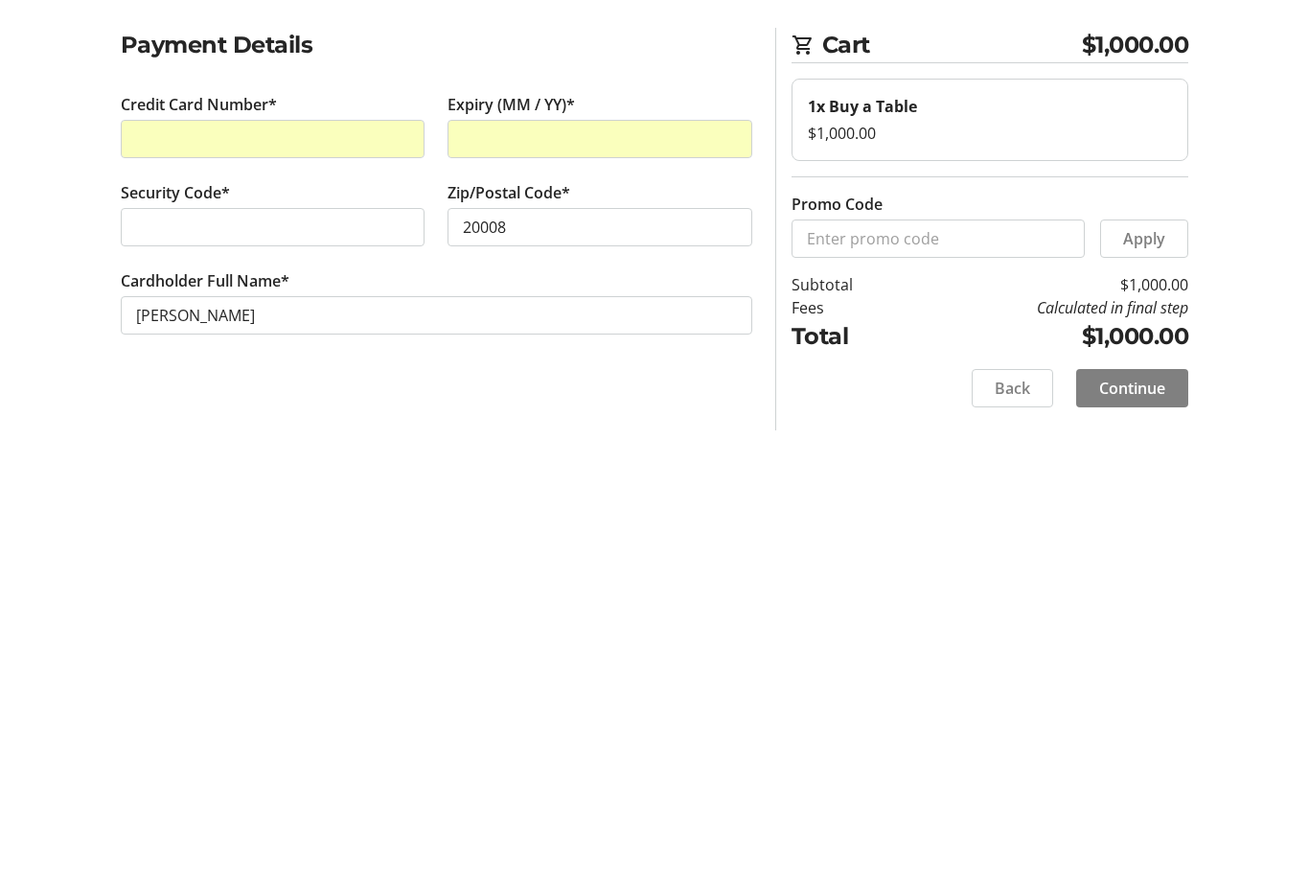
scroll to position [61, 0]
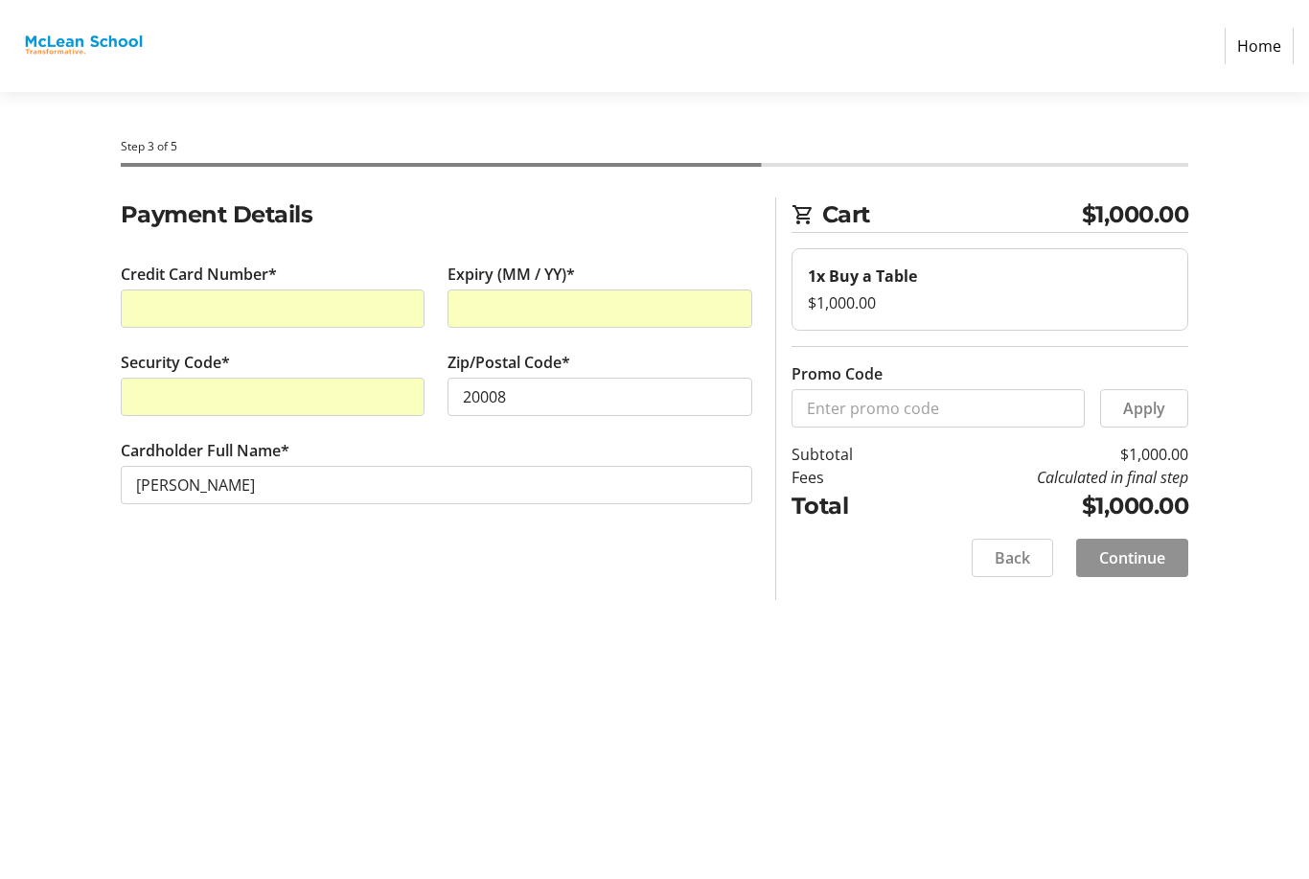
click at [1165, 546] on span "Continue" at bounding box center [1132, 557] width 66 height 23
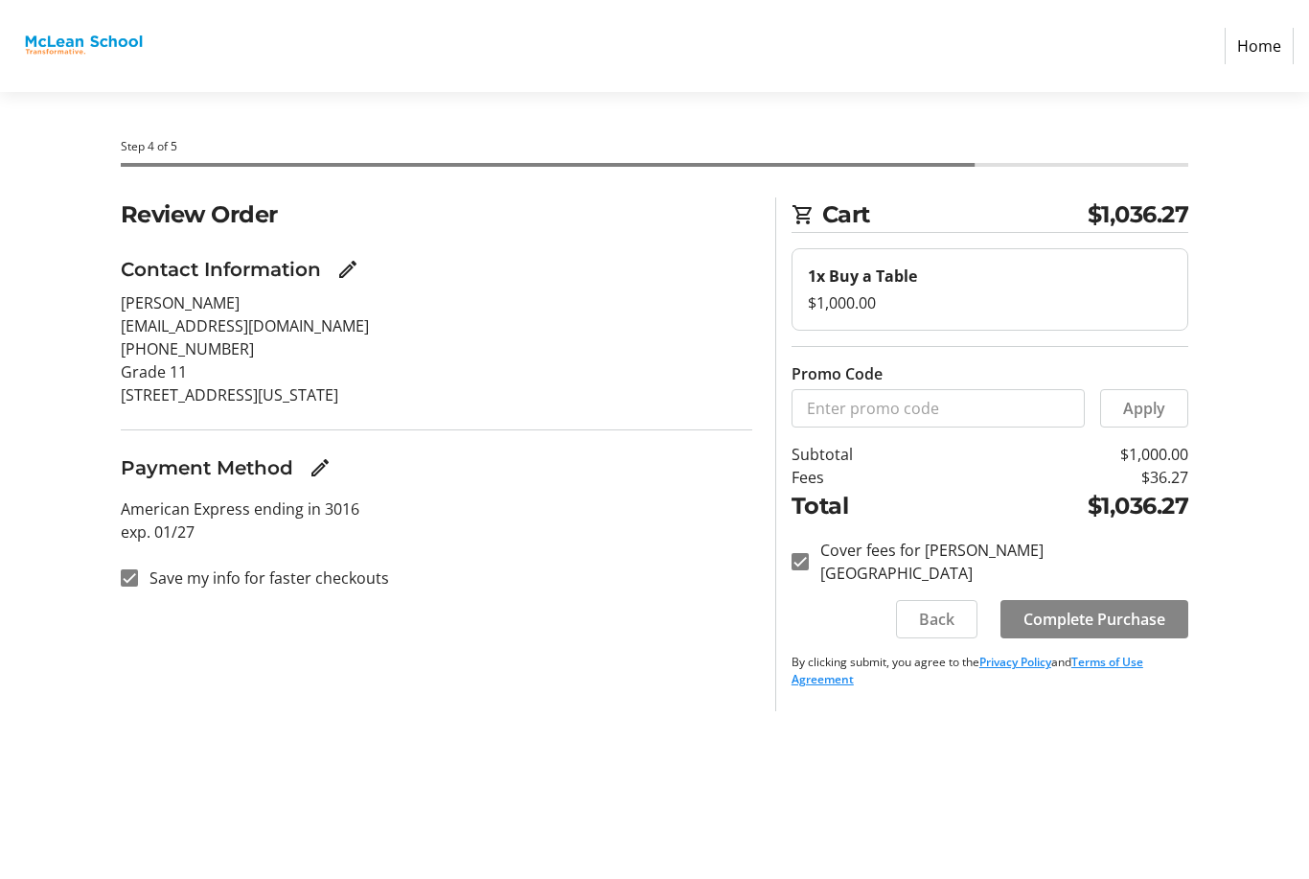
click at [1141, 608] on span "Complete Purchase" at bounding box center [1095, 619] width 142 height 23
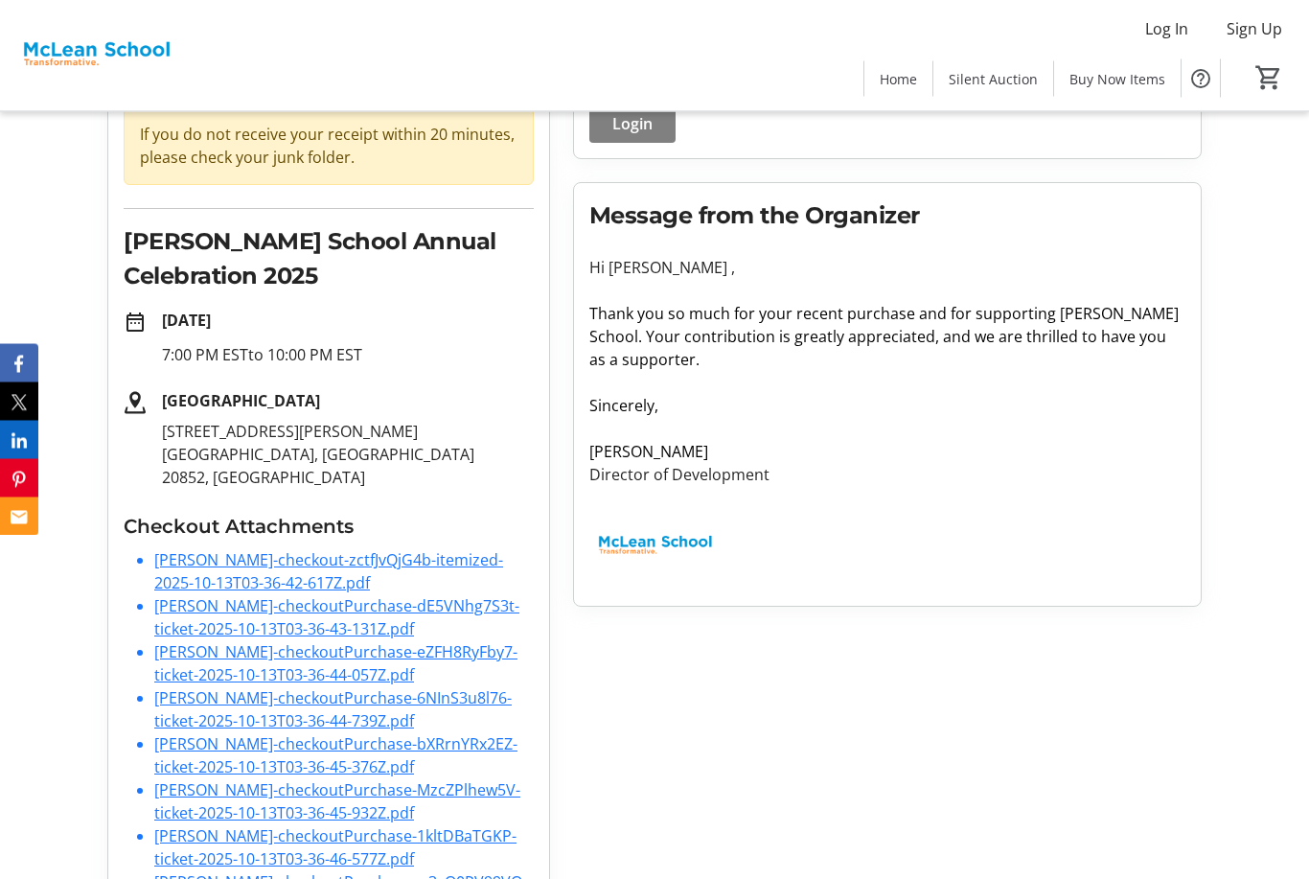
scroll to position [190, 0]
